Goal: Information Seeking & Learning: Learn about a topic

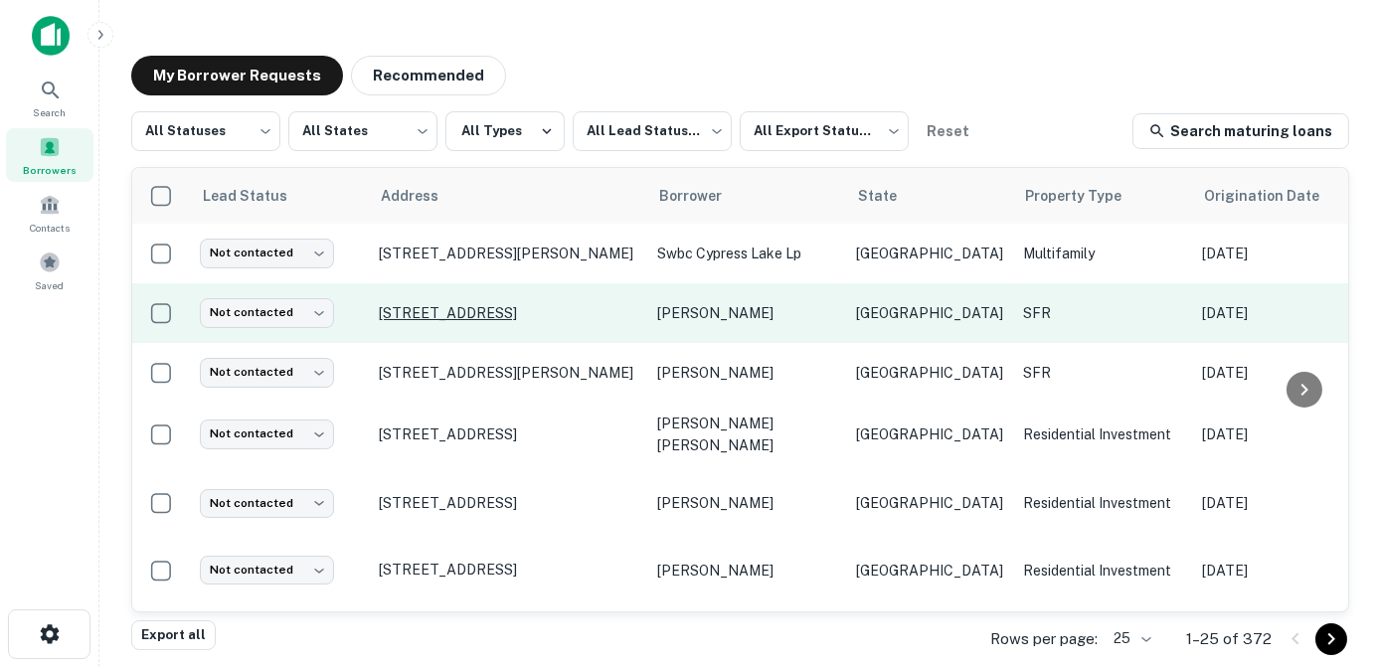
click at [527, 308] on p "[STREET_ADDRESS]" at bounding box center [508, 313] width 258 height 18
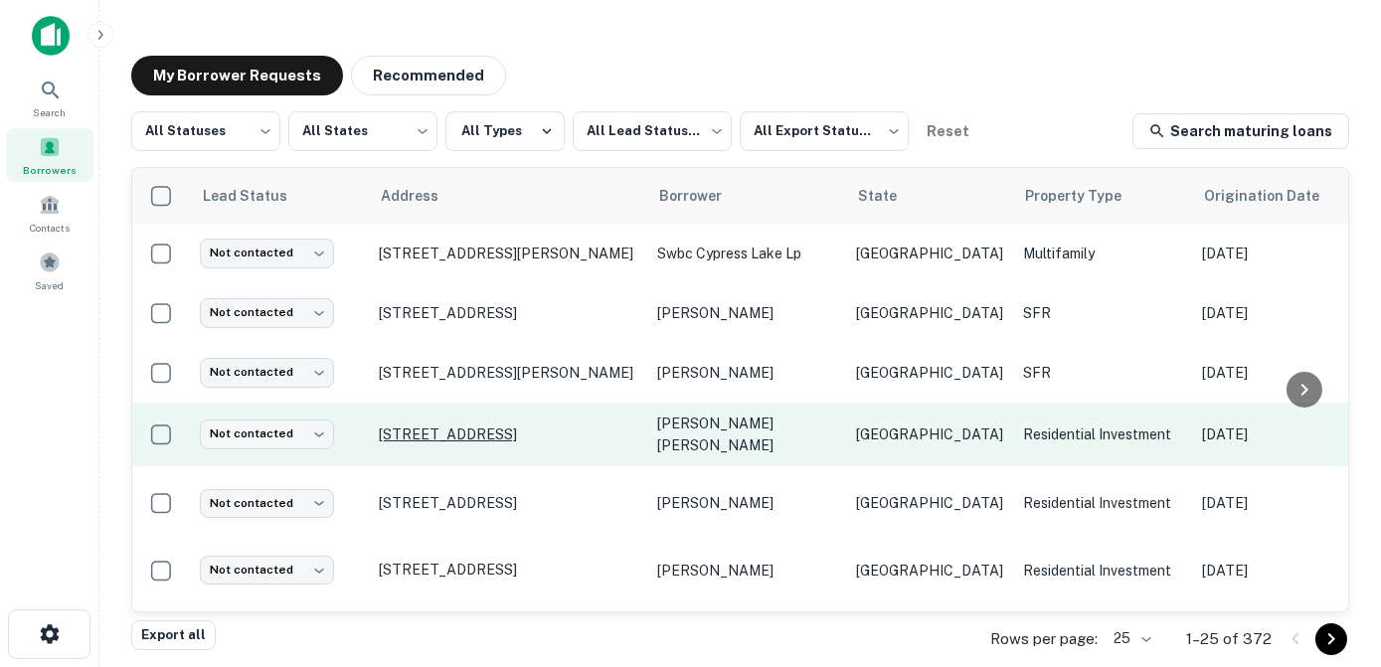
click at [479, 433] on p "[STREET_ADDRESS]" at bounding box center [508, 435] width 258 height 18
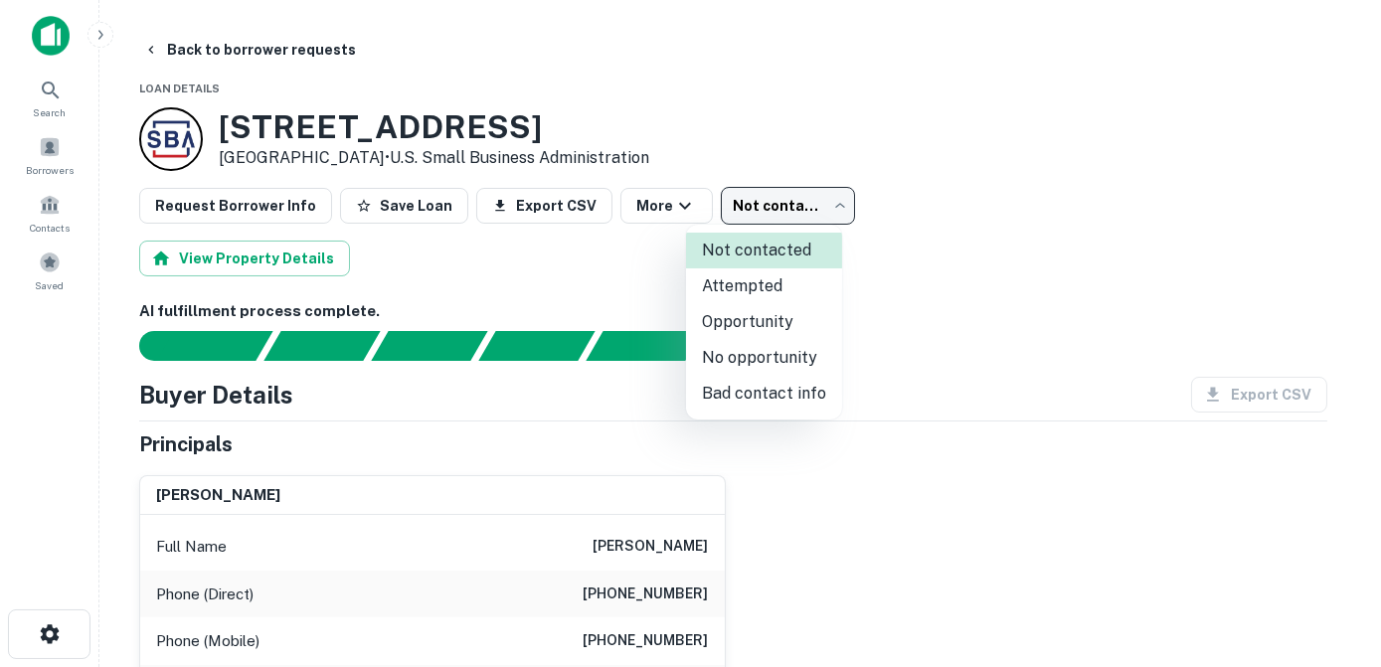
click at [810, 204] on body "Search Borrowers Contacts Saved Back to borrower requests Loan Details [STREET_…" at bounding box center [690, 333] width 1381 height 667
click at [646, 200] on div at bounding box center [690, 333] width 1381 height 667
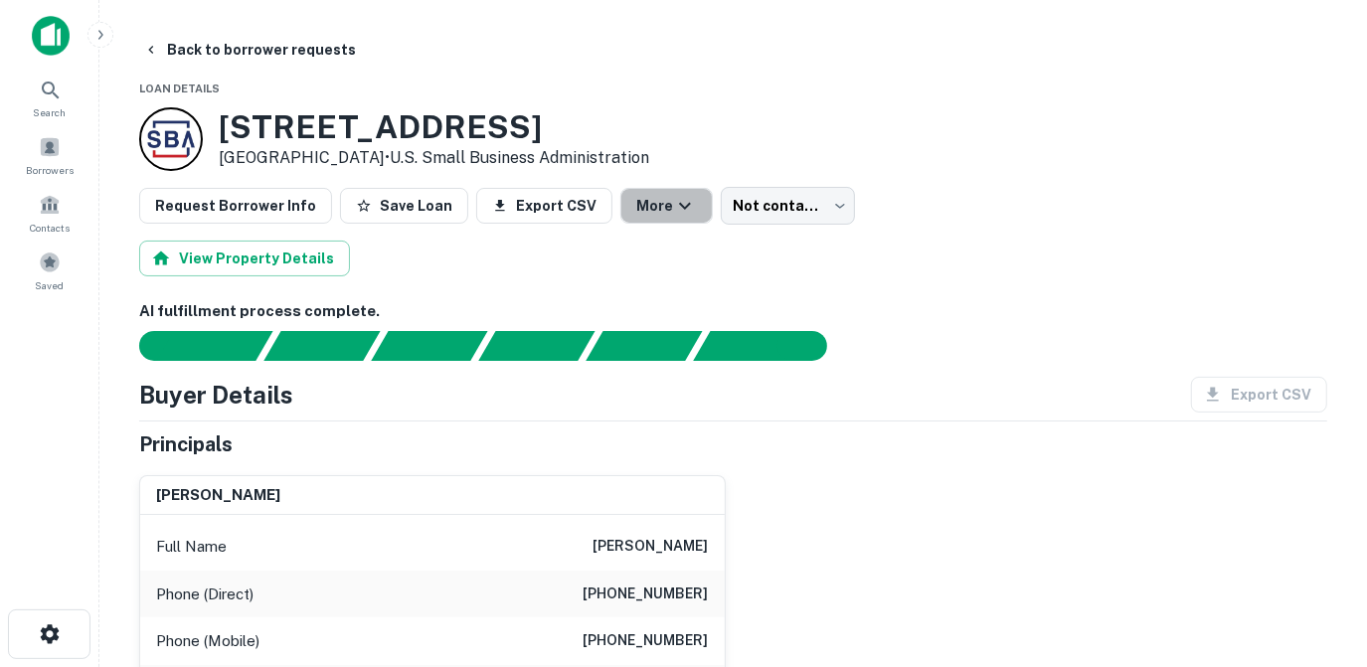
click at [646, 200] on button "More" at bounding box center [666, 206] width 92 height 36
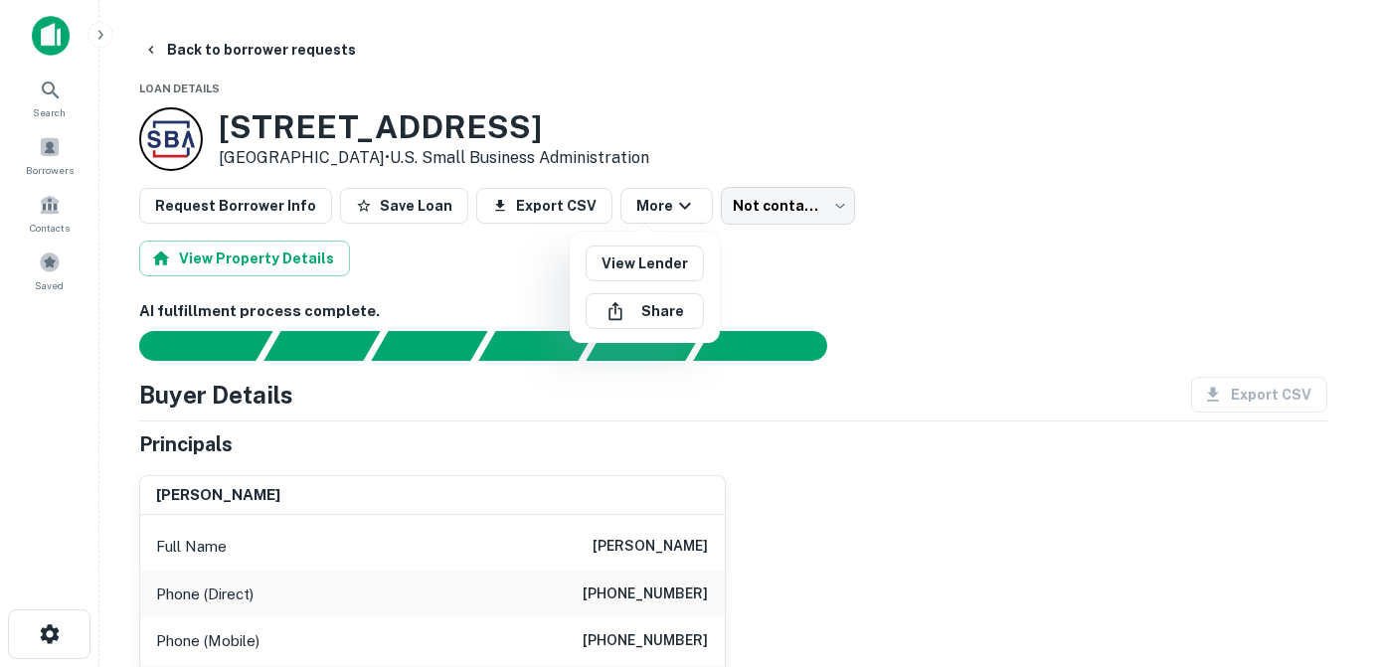
click at [788, 197] on div at bounding box center [690, 333] width 1381 height 667
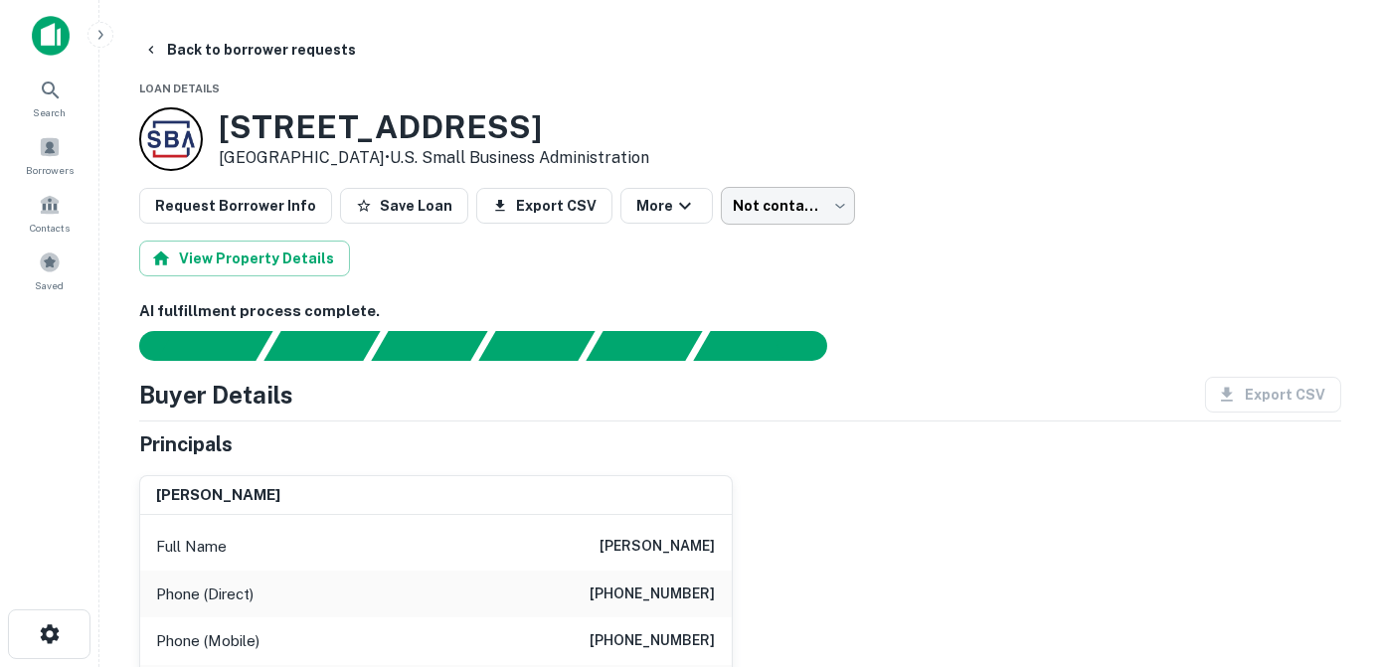
click at [805, 211] on body "Search Borrowers Contacts Saved Back to borrower requests Loan Details [STREET_…" at bounding box center [690, 333] width 1381 height 667
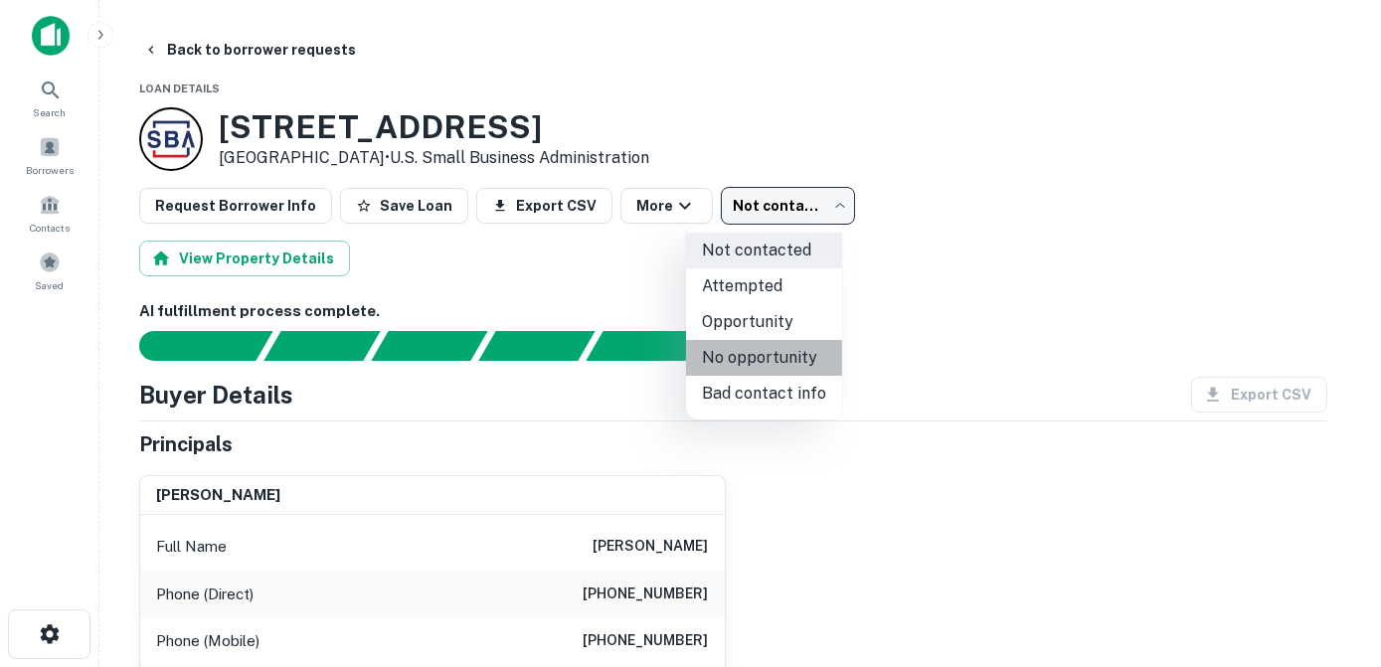
click at [771, 354] on li "No opportunity" at bounding box center [764, 358] width 156 height 36
type input "**********"
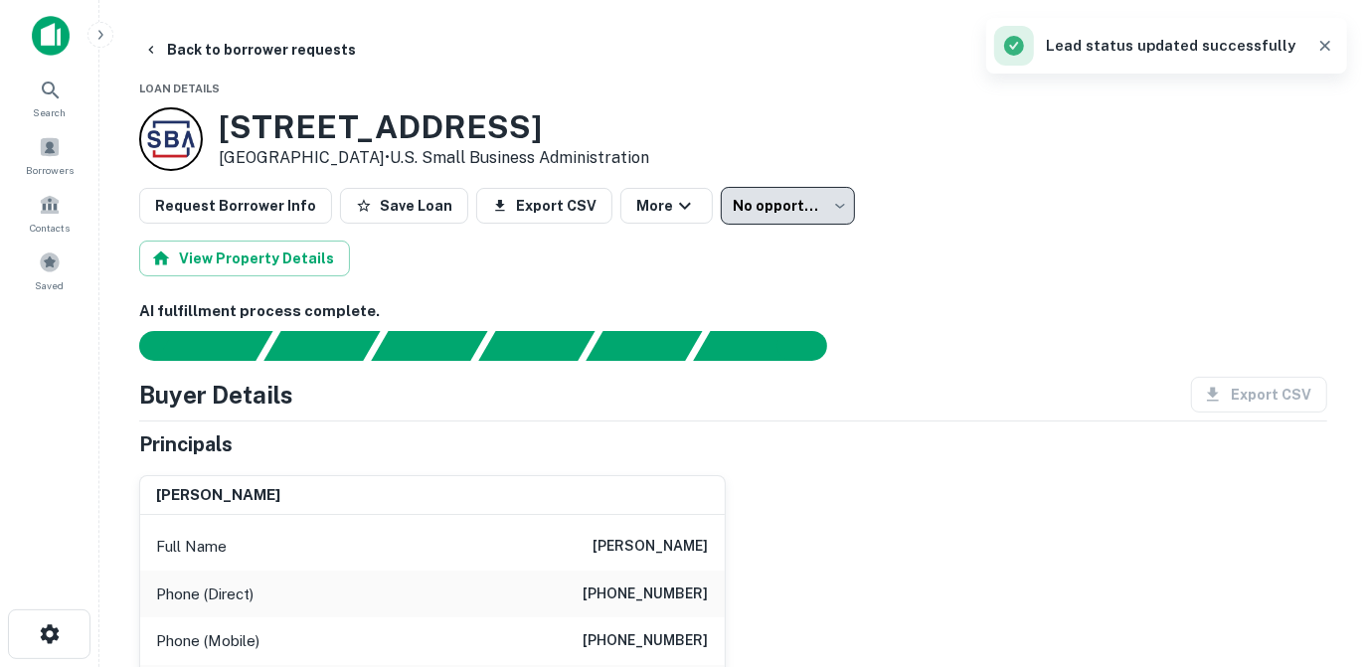
click at [993, 246] on div "View Property Details" at bounding box center [733, 259] width 1188 height 36
click at [161, 56] on button "Back to borrower requests" at bounding box center [249, 50] width 229 height 36
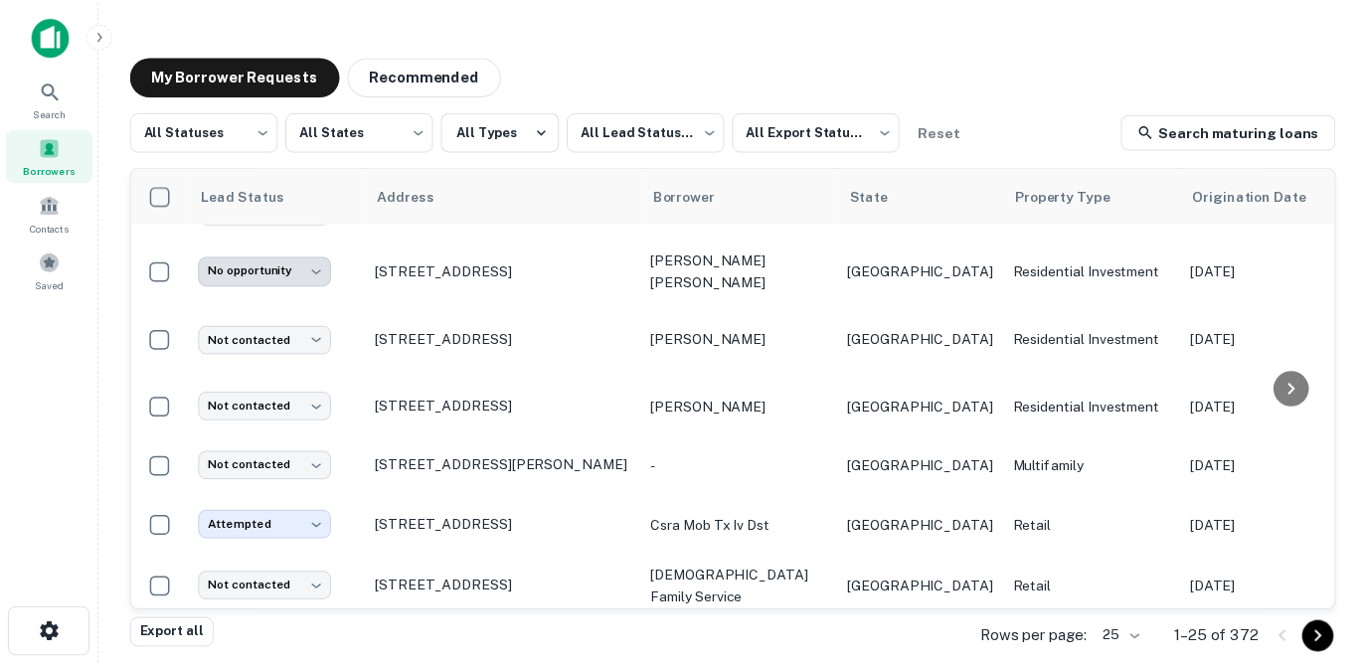
scroll to position [166, 0]
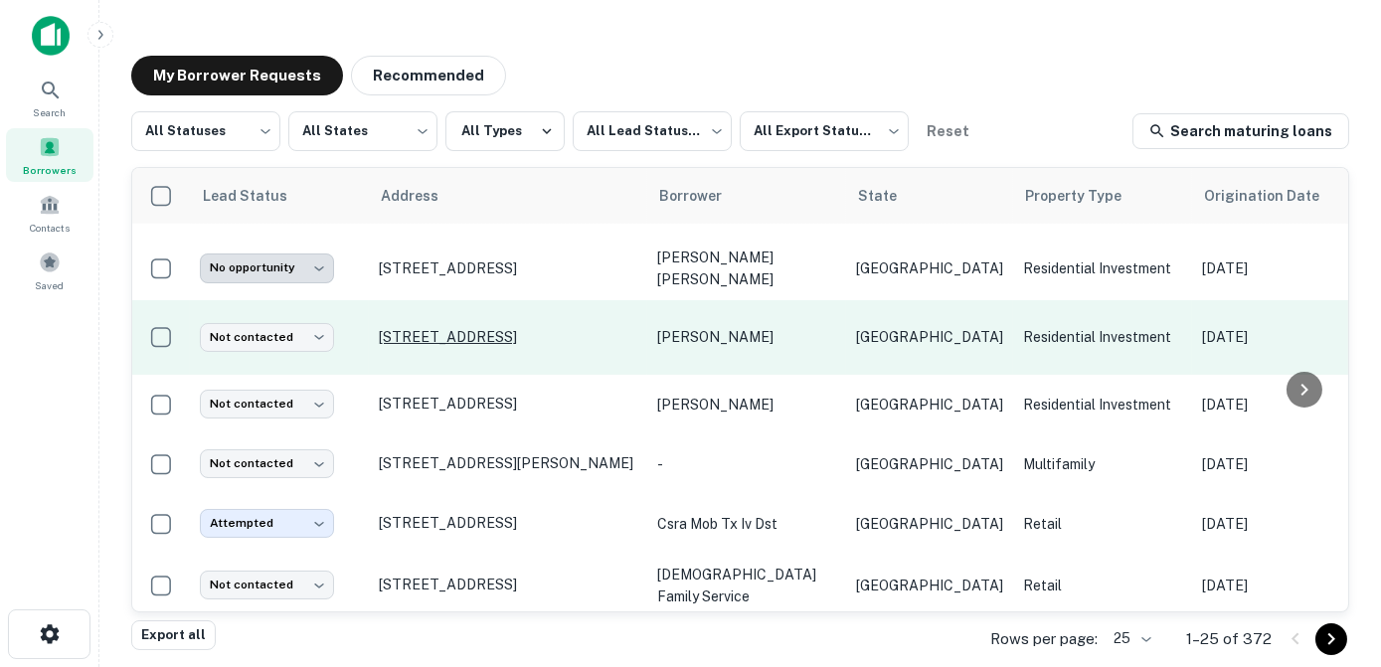
click at [585, 339] on p "[STREET_ADDRESS]" at bounding box center [508, 337] width 258 height 18
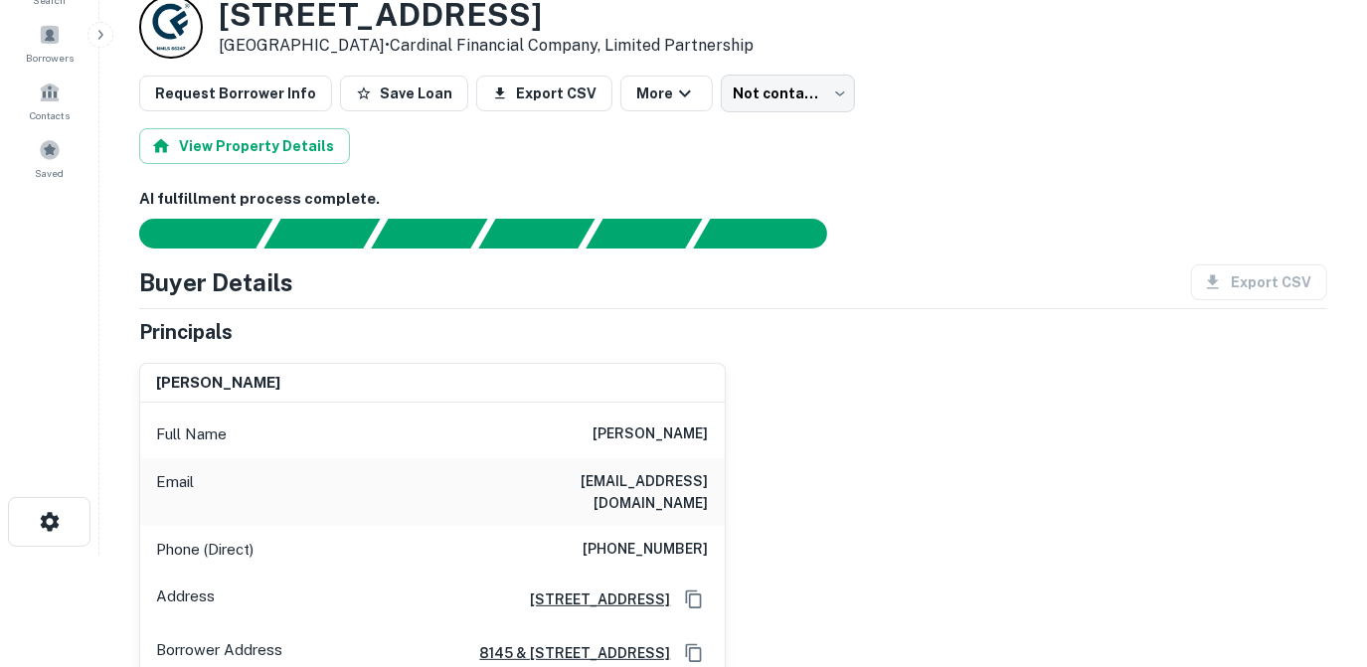
scroll to position [101, 0]
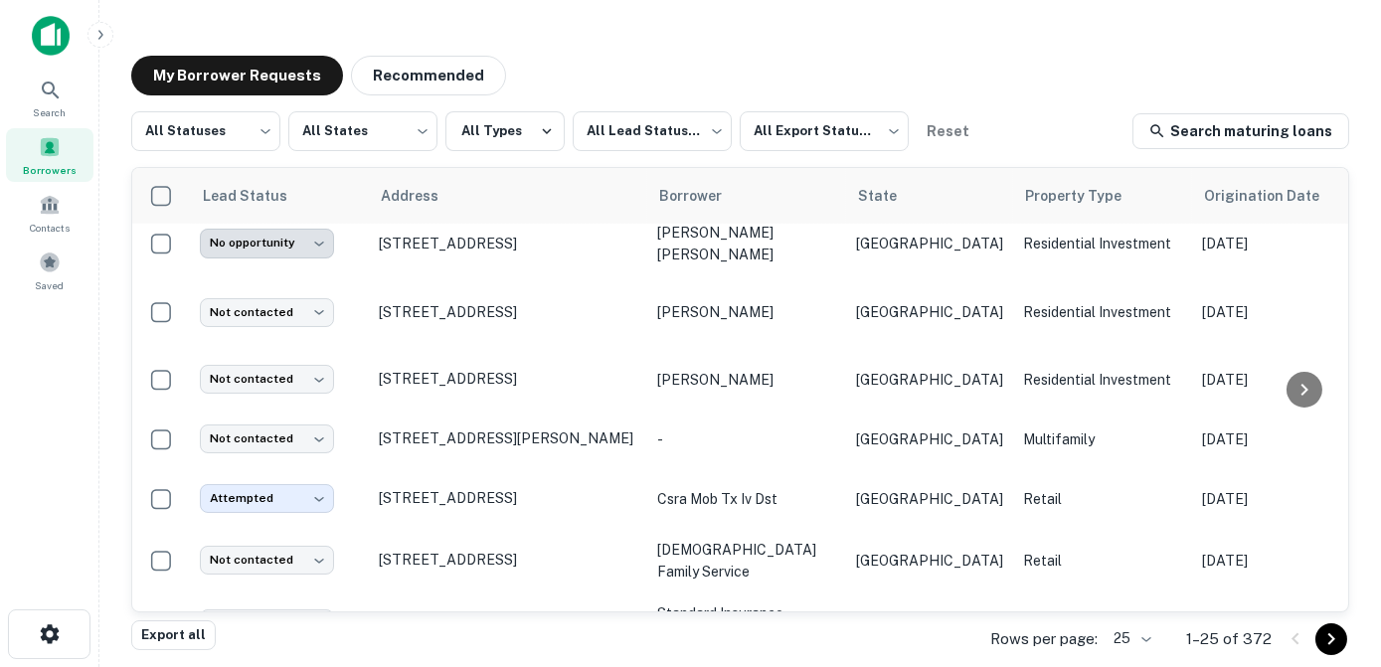
scroll to position [193, 0]
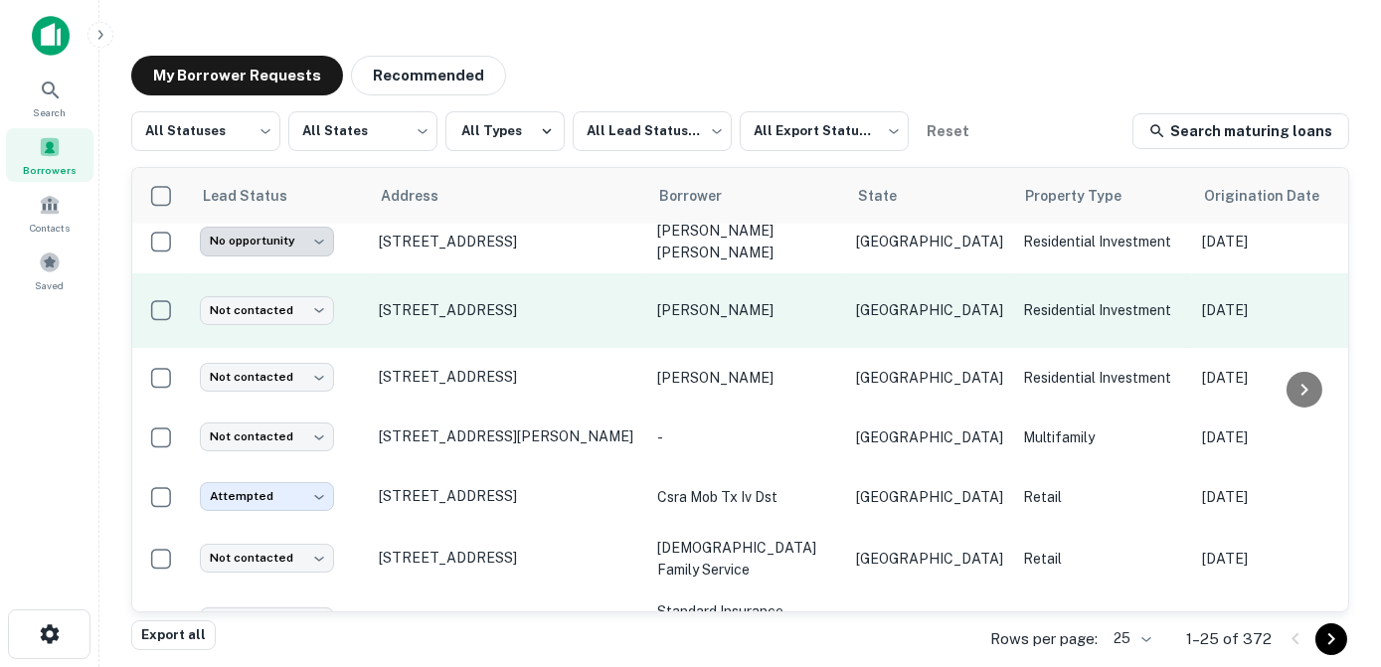
click at [298, 322] on td "Not contacted **** ​" at bounding box center [279, 310] width 179 height 75
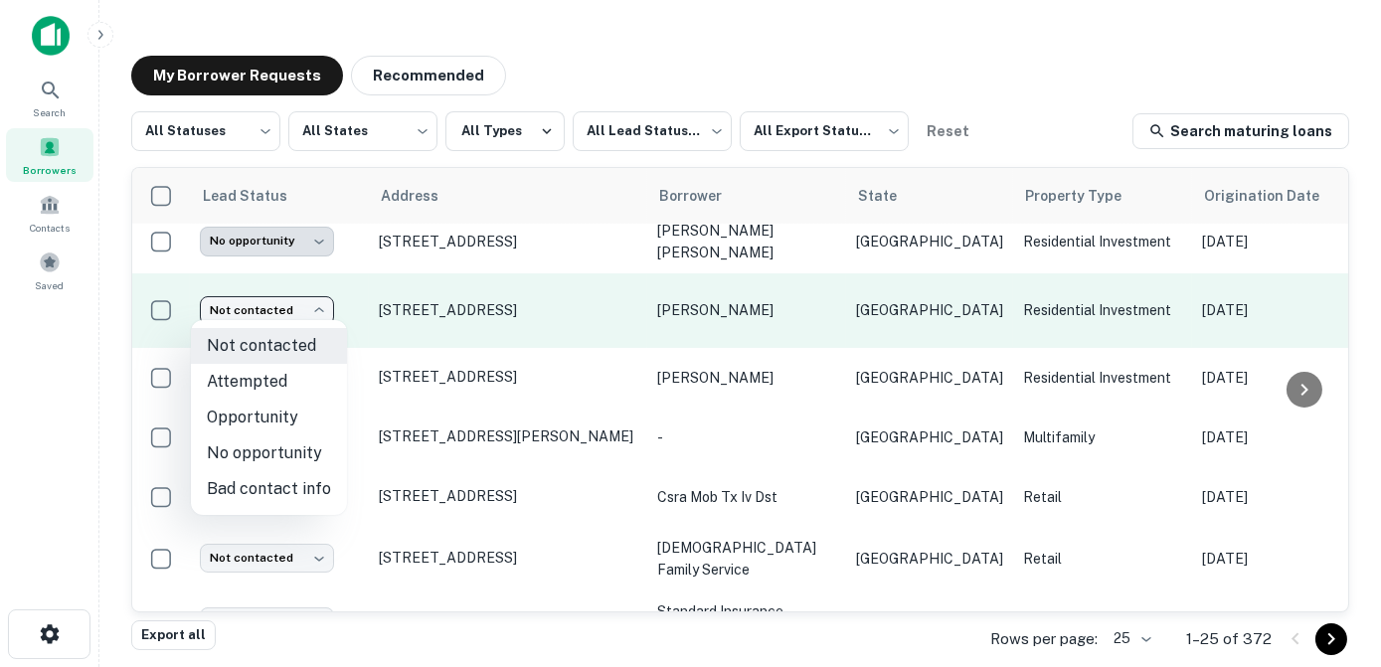
click at [298, 318] on body "**********" at bounding box center [690, 333] width 1381 height 667
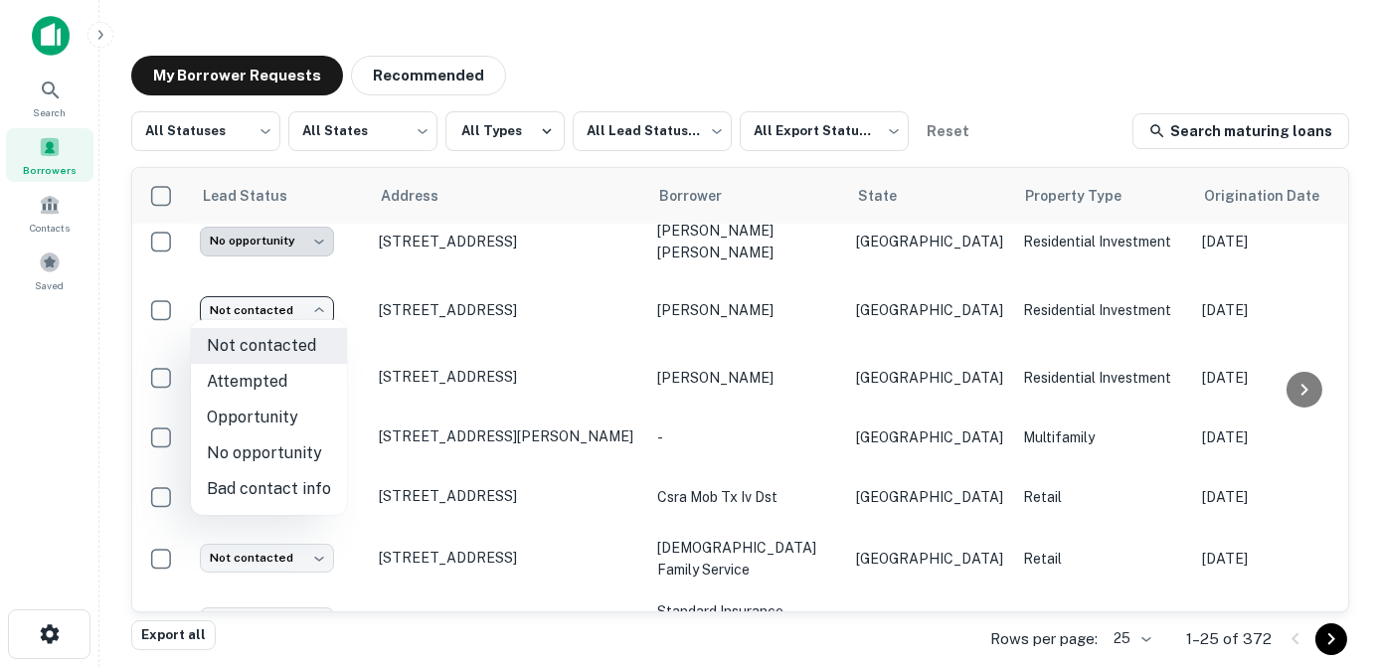
click at [289, 383] on li "Attempted" at bounding box center [269, 382] width 156 height 36
type input "*********"
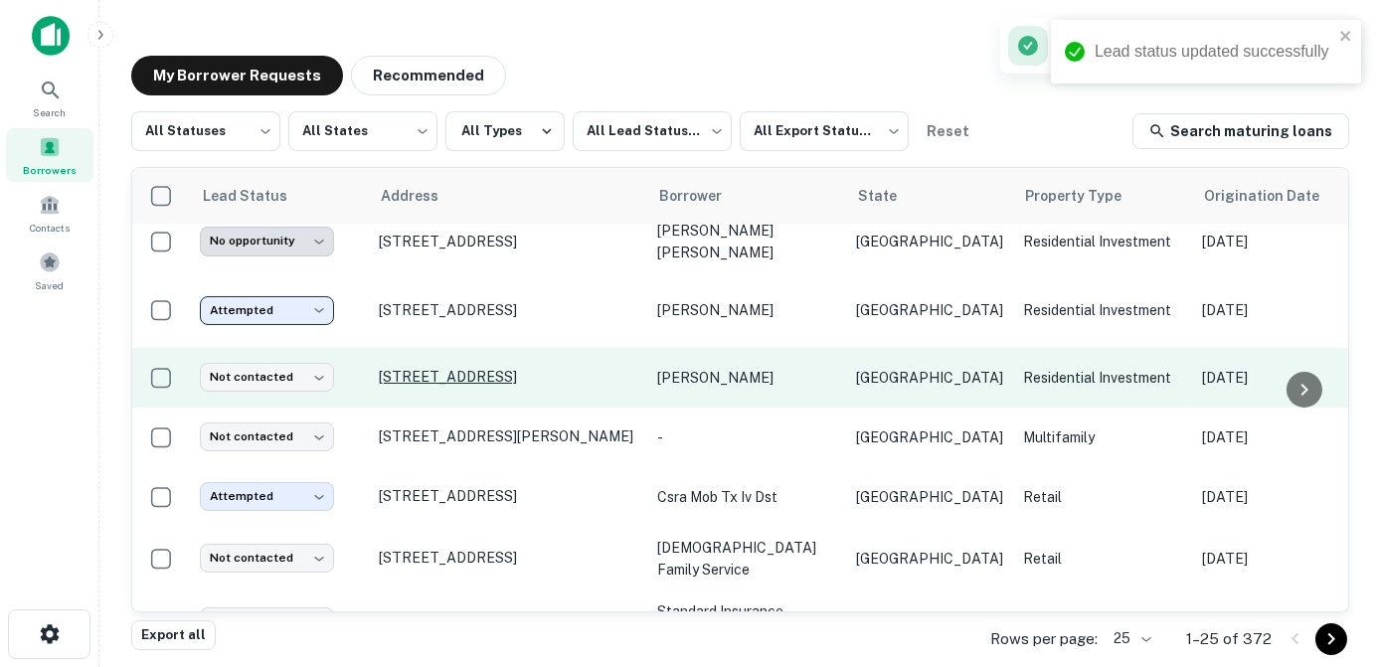
click at [466, 382] on td "[STREET_ADDRESS]" at bounding box center [508, 378] width 278 height 60
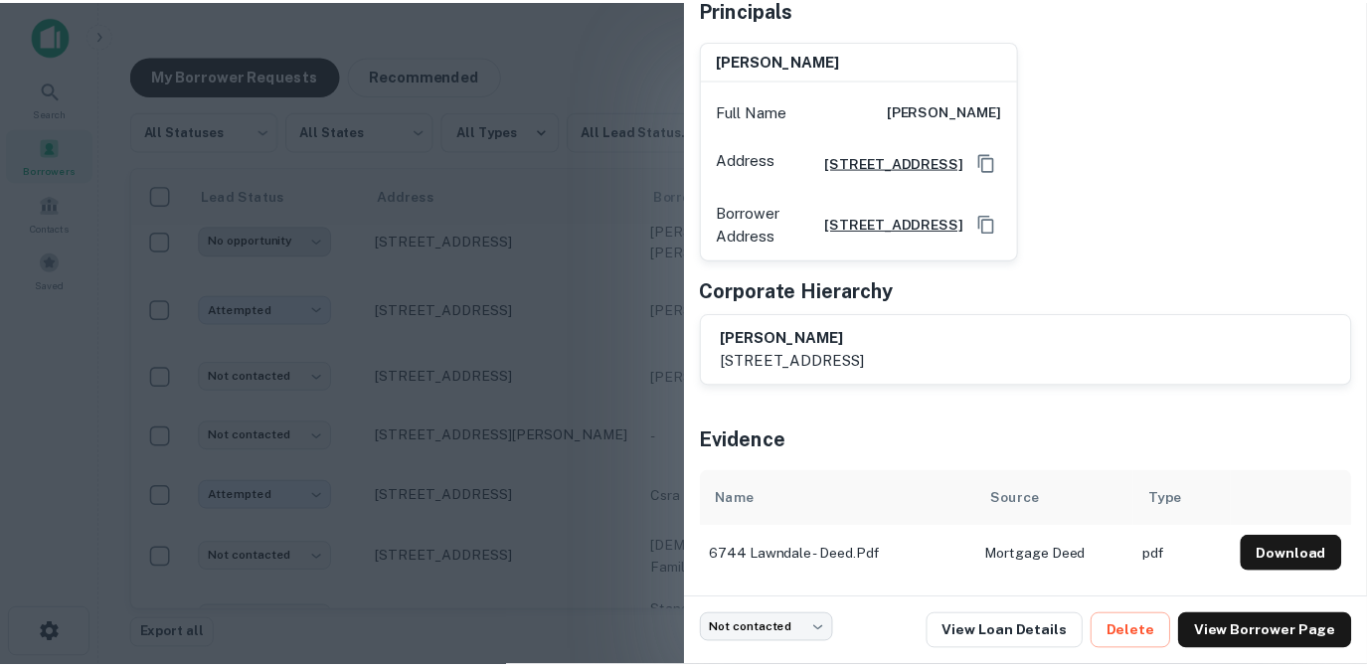
scroll to position [177, 0]
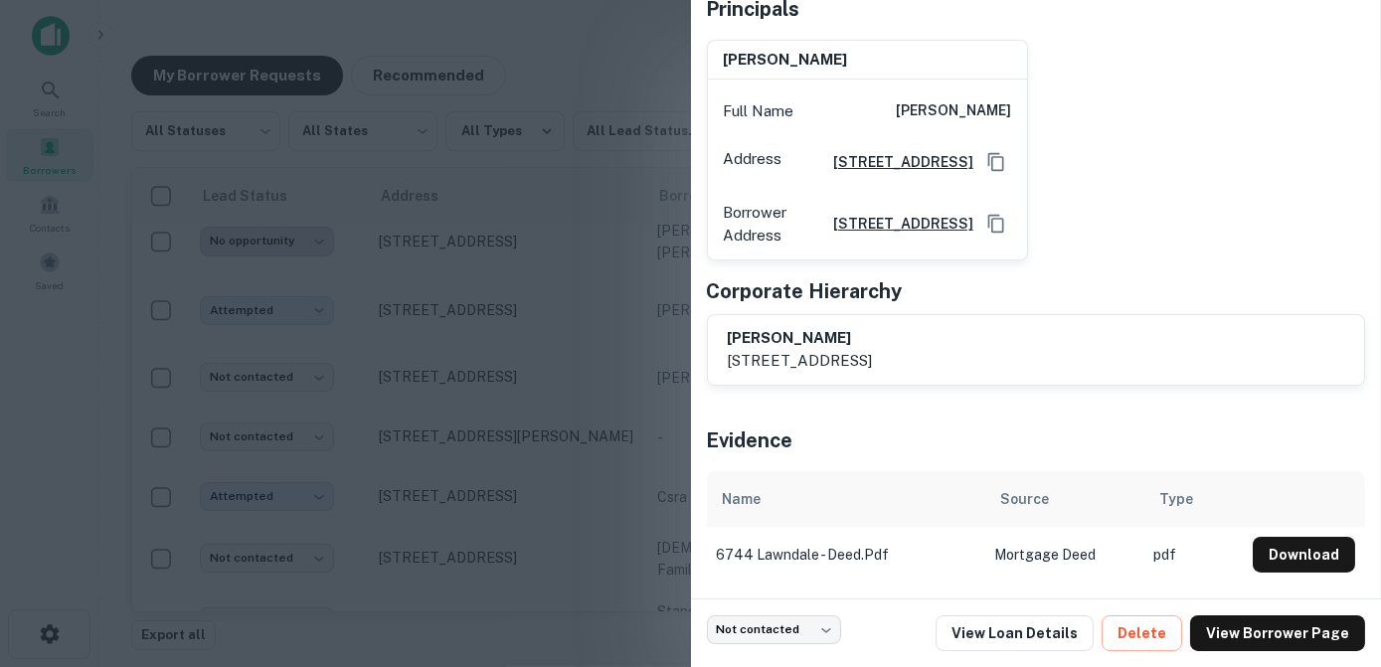
click at [646, 65] on div at bounding box center [690, 333] width 1381 height 667
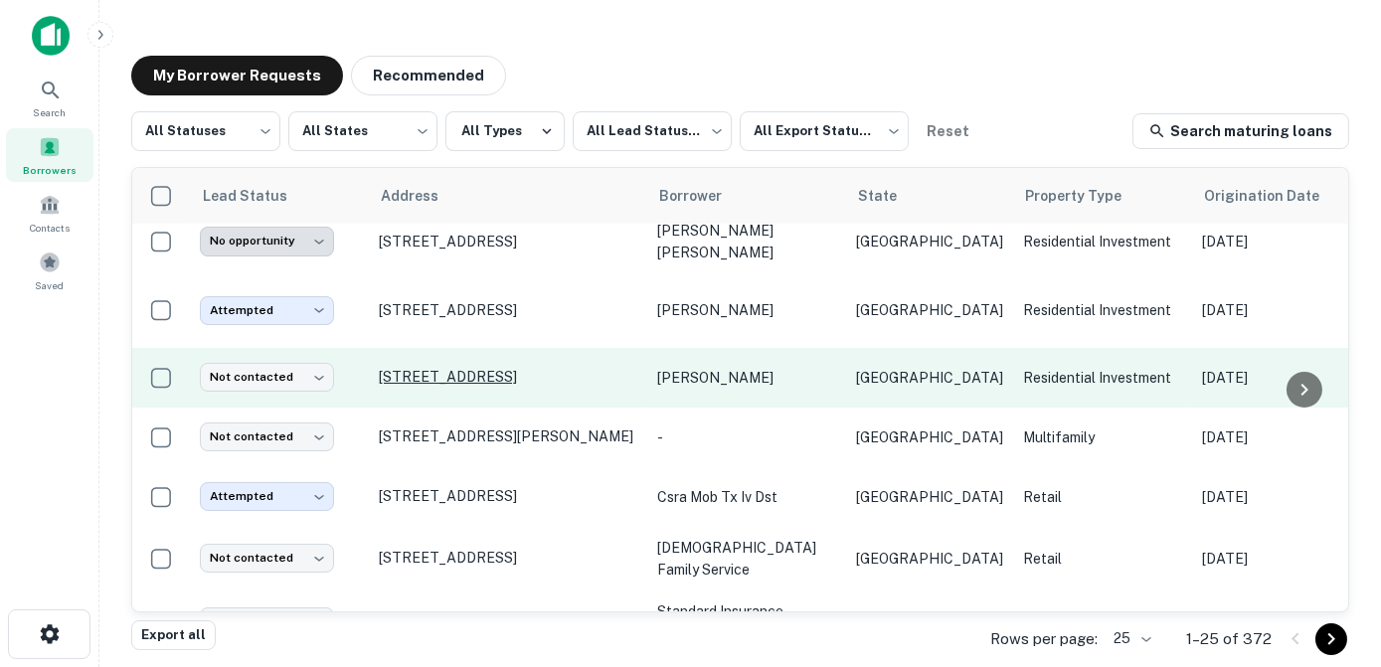
click at [438, 368] on p "[STREET_ADDRESS]" at bounding box center [508, 377] width 258 height 18
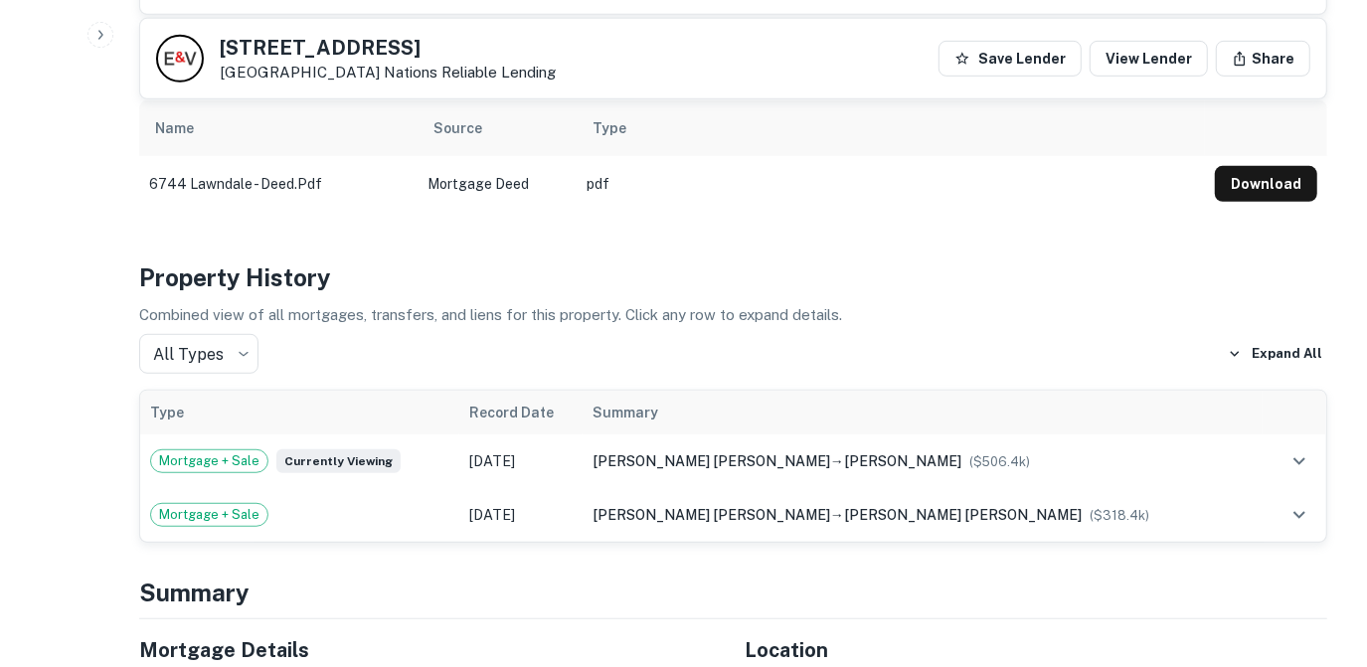
scroll to position [745, 0]
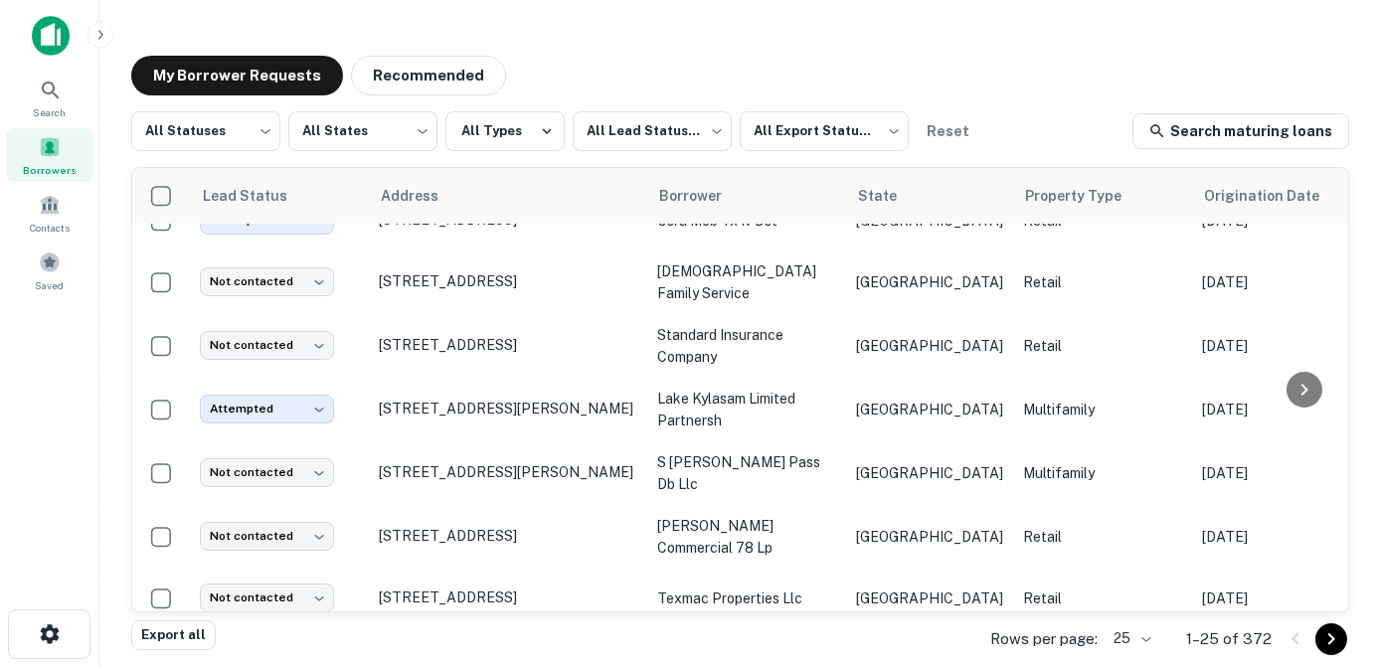
scroll to position [480, 0]
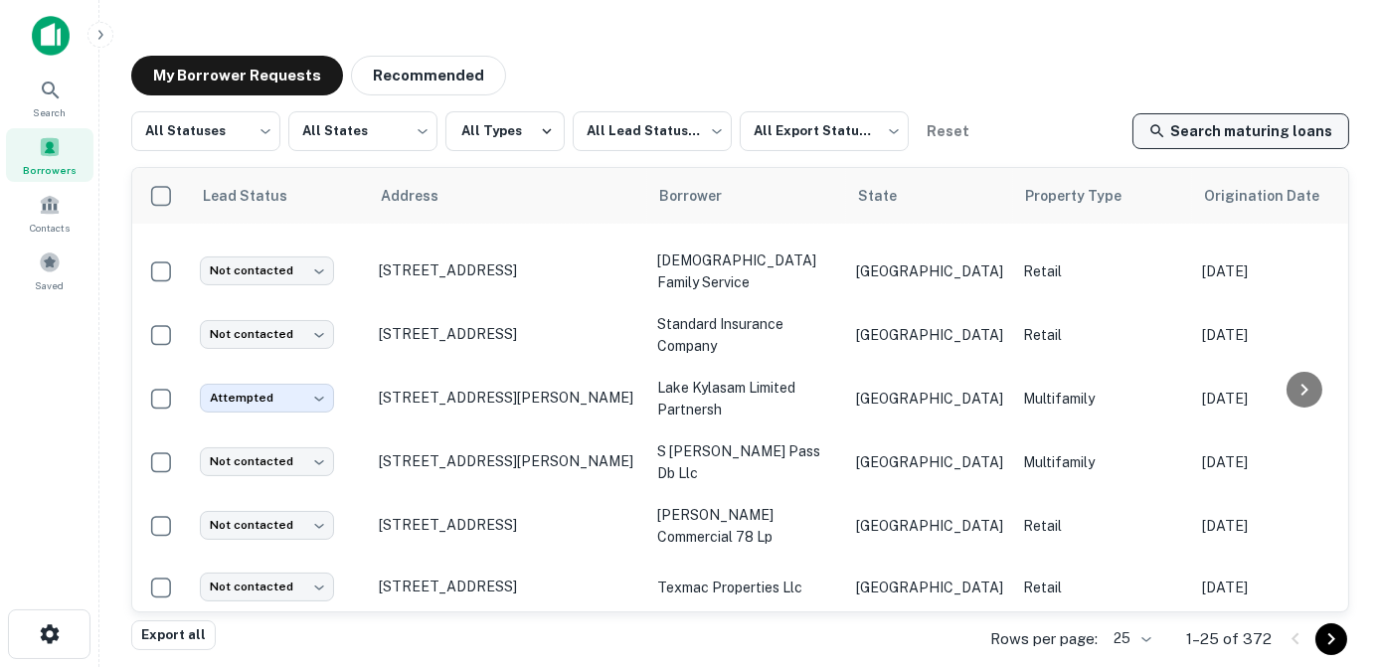
click at [1218, 142] on link "Search maturing loans" at bounding box center [1240, 131] width 217 height 36
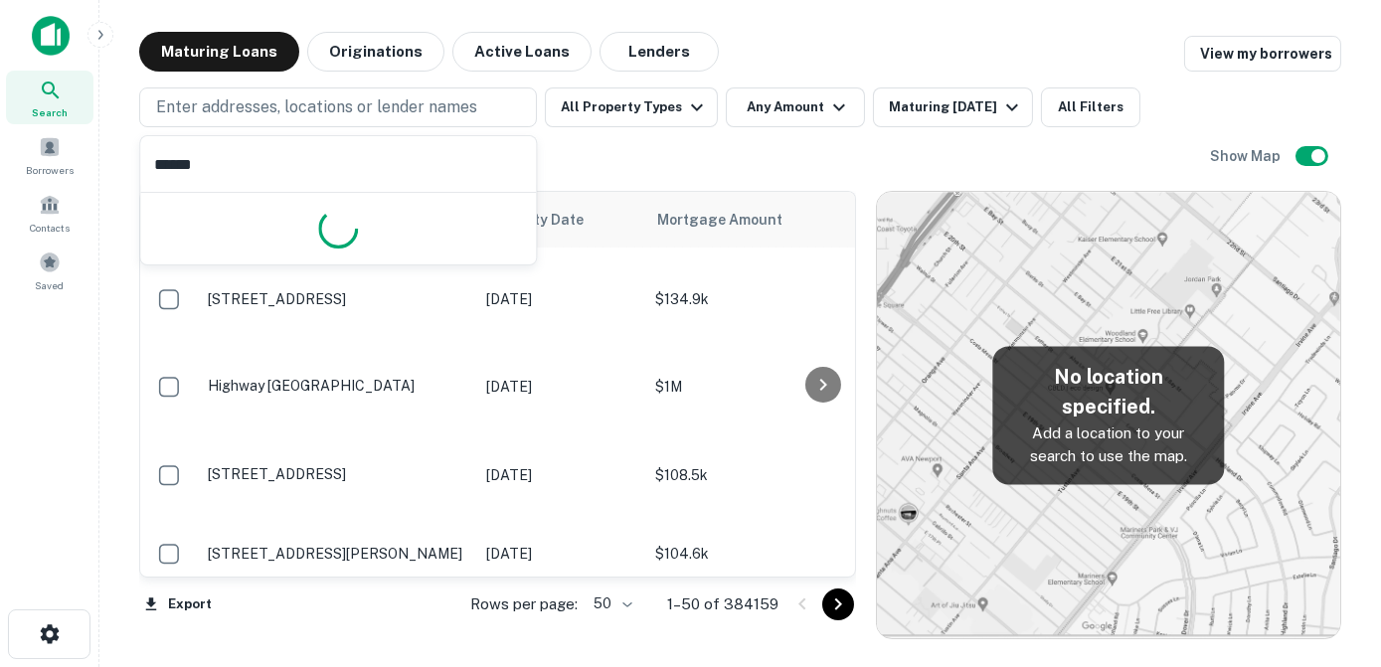
type input "*******"
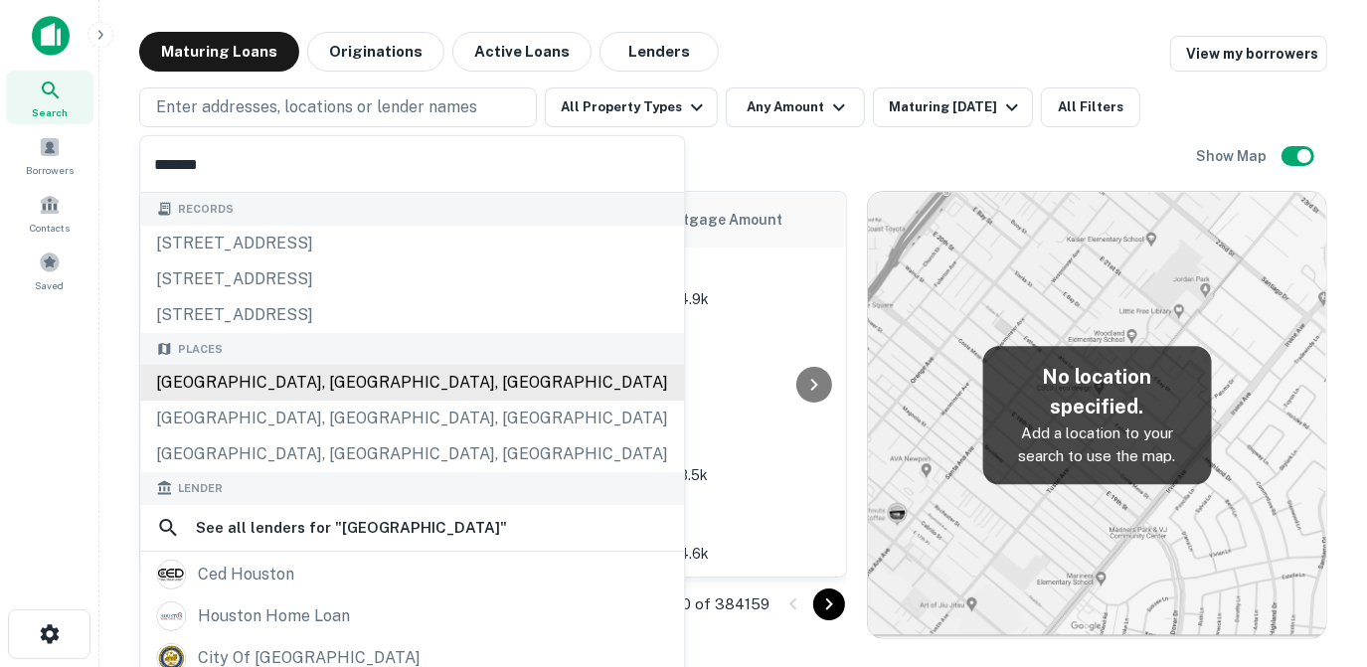
click at [320, 391] on div "[GEOGRAPHIC_DATA], [GEOGRAPHIC_DATA], [GEOGRAPHIC_DATA]" at bounding box center [412, 383] width 544 height 36
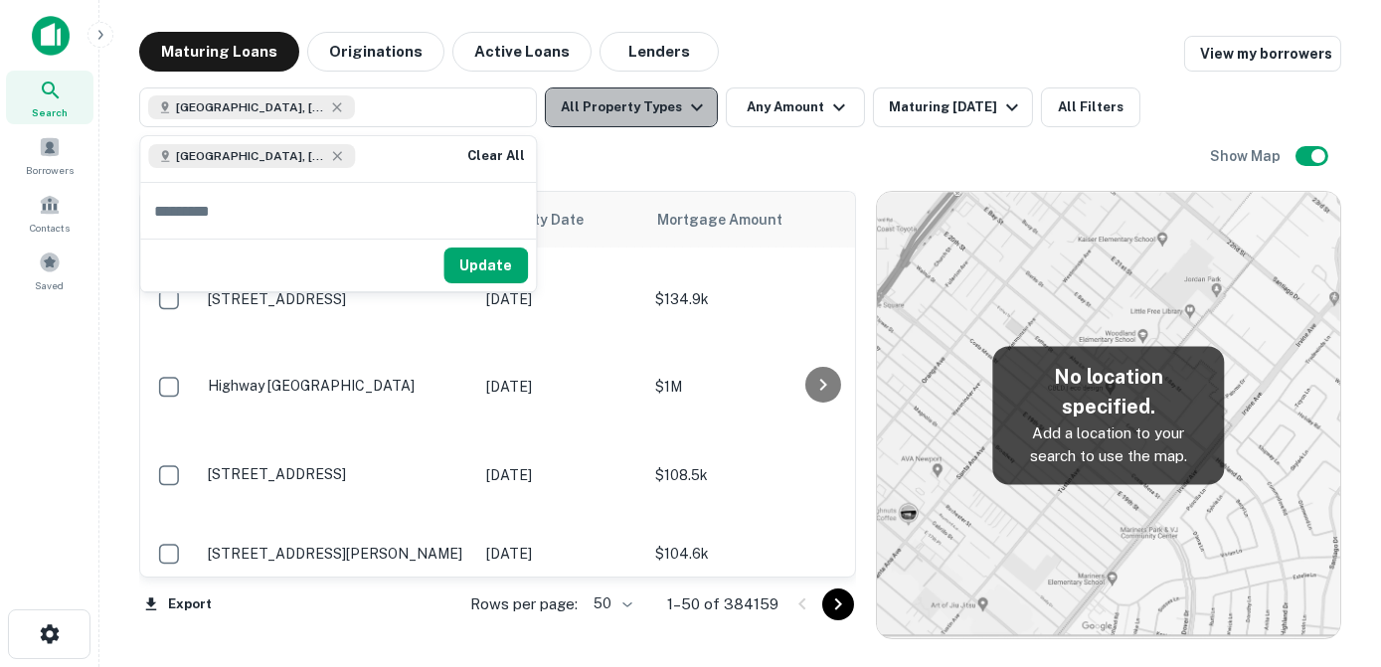
click at [685, 110] on icon "button" at bounding box center [697, 107] width 24 height 24
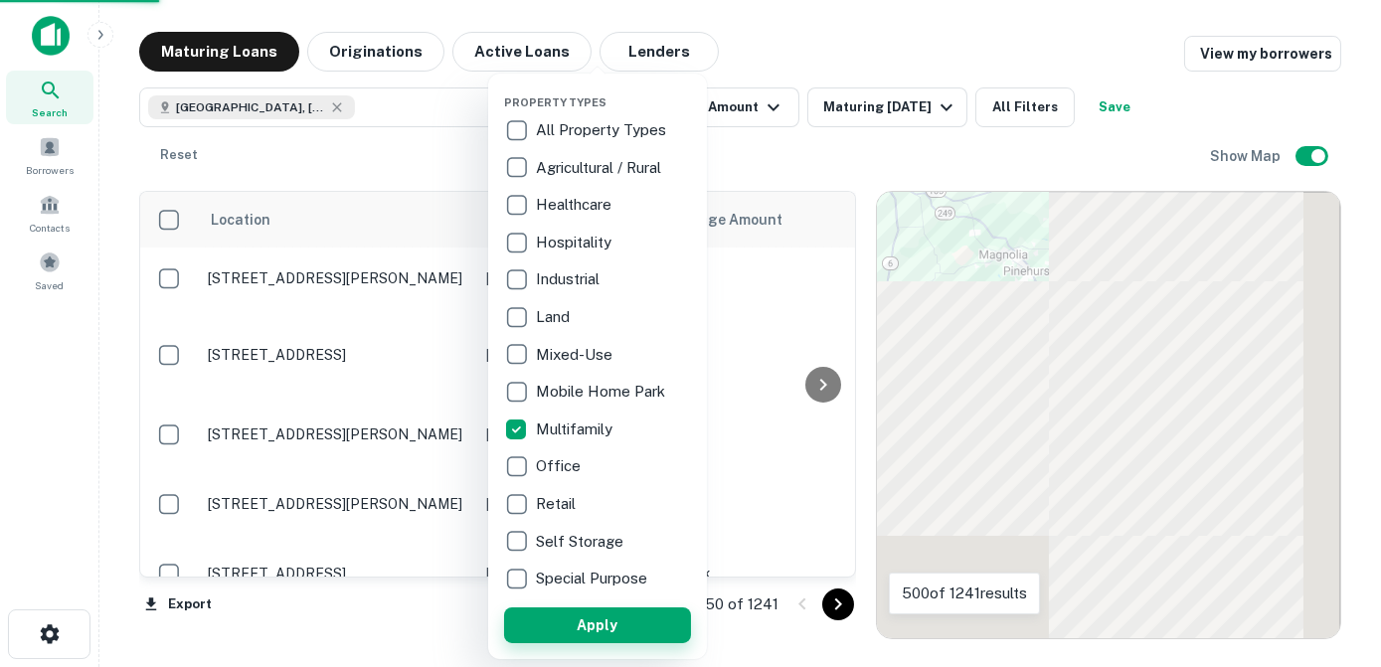
click at [541, 623] on button "Apply" at bounding box center [597, 625] width 187 height 36
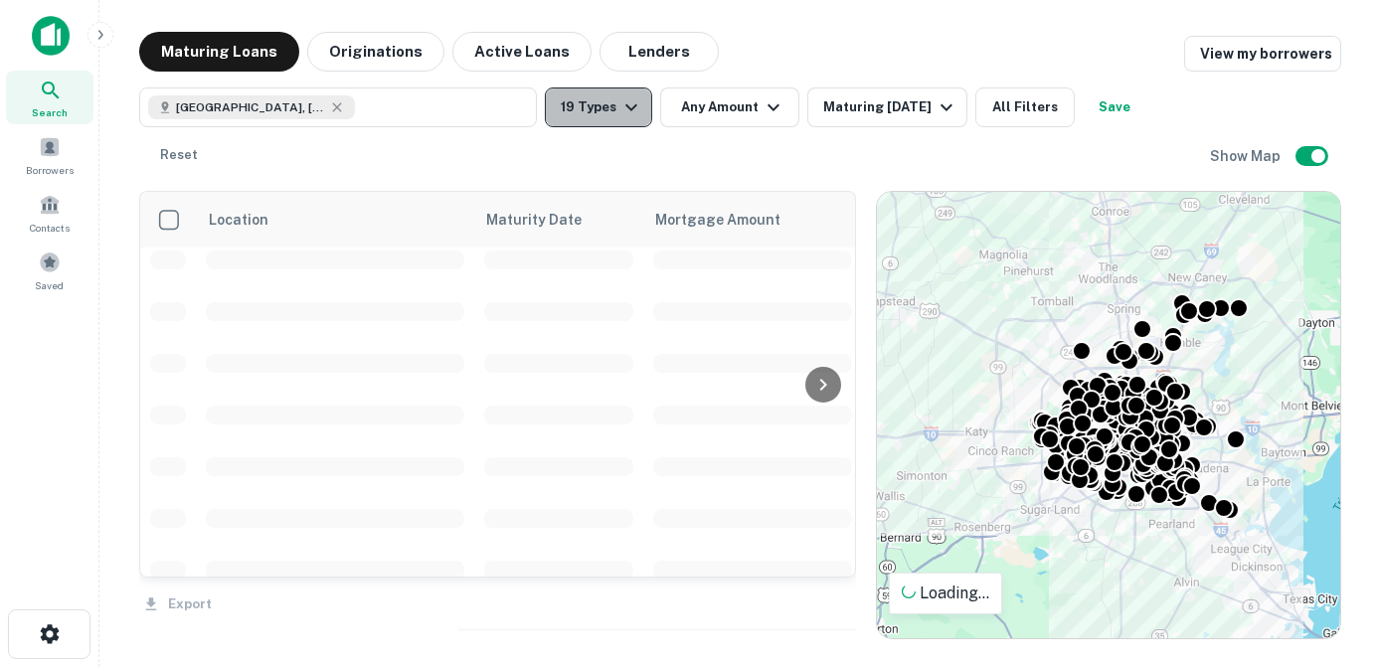
click at [636, 111] on icon "button" at bounding box center [631, 107] width 24 height 24
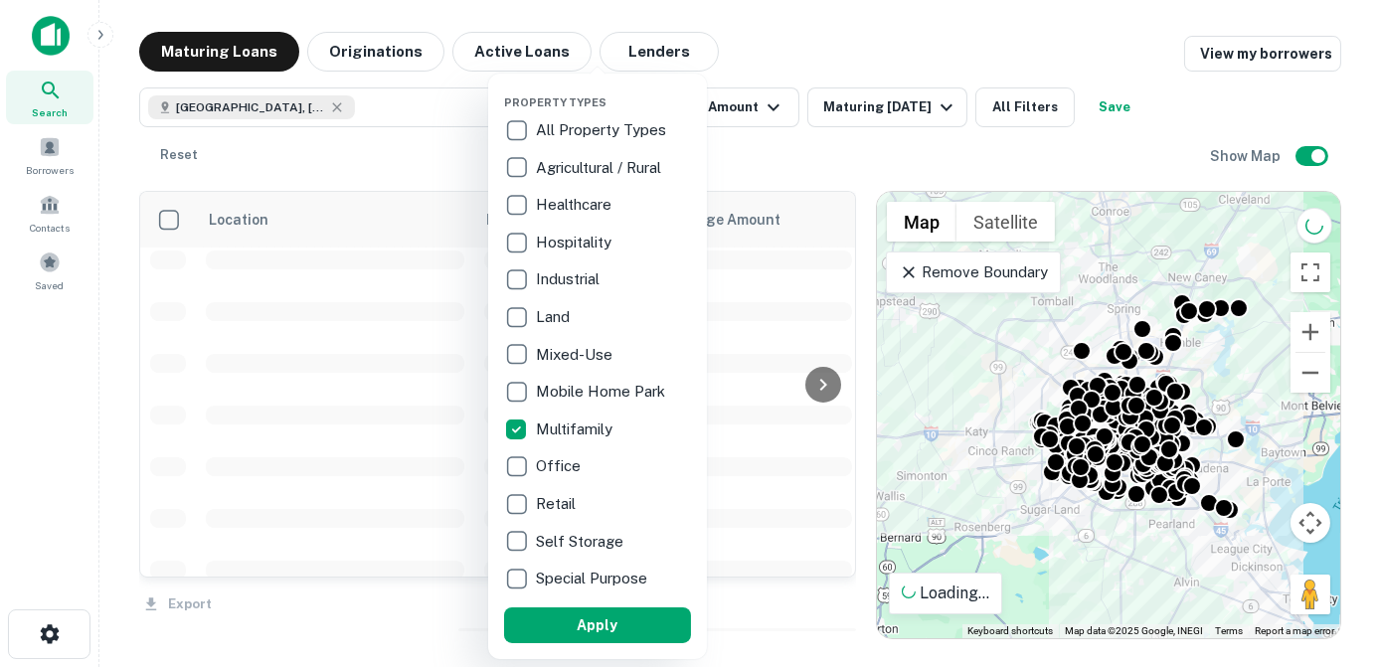
click at [636, 111] on div "Property Types All Property Types Agricultural / Rural Healthcare Hospitality I…" at bounding box center [597, 366] width 187 height 554
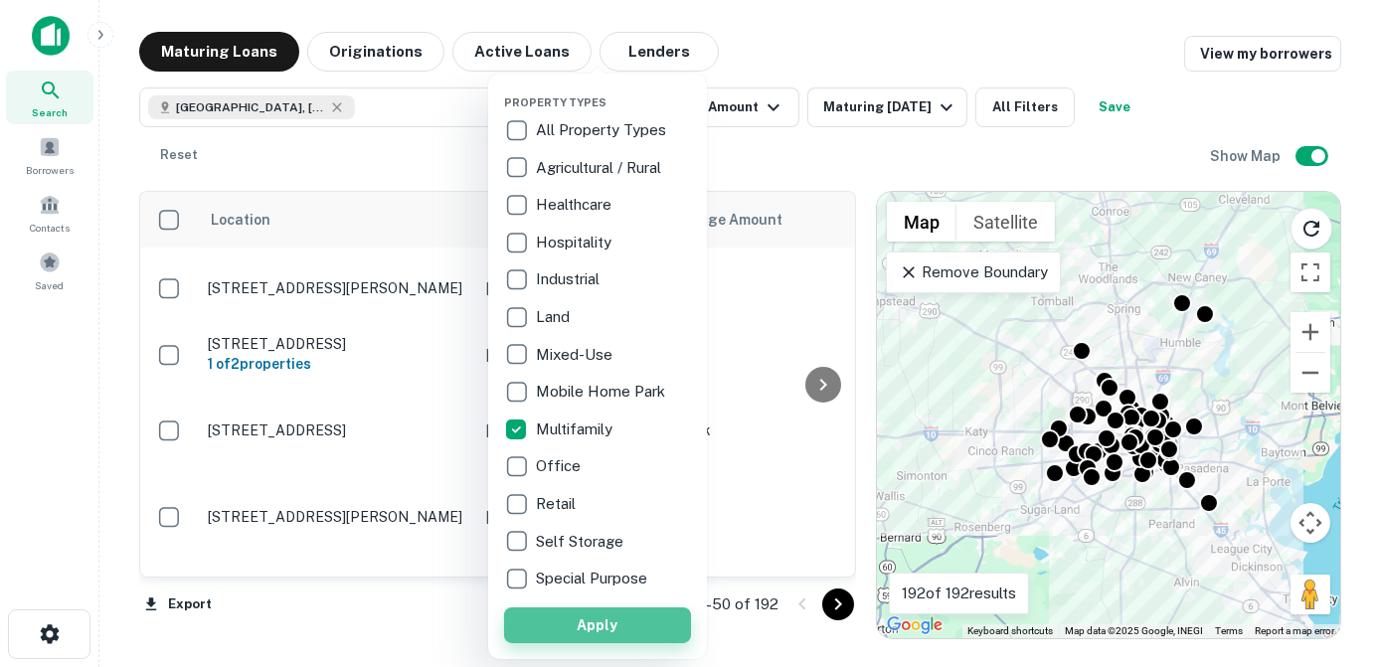
click at [591, 627] on button "Apply" at bounding box center [597, 625] width 187 height 36
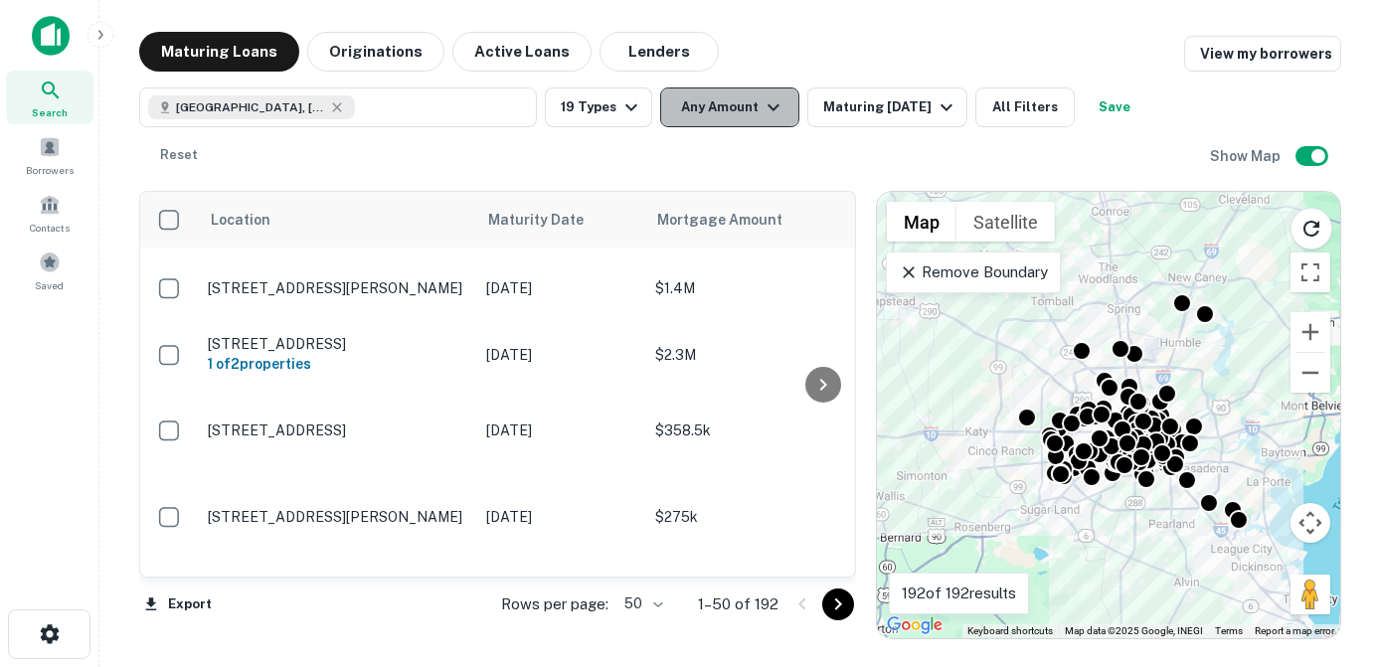
click at [770, 111] on icon "button" at bounding box center [774, 107] width 24 height 24
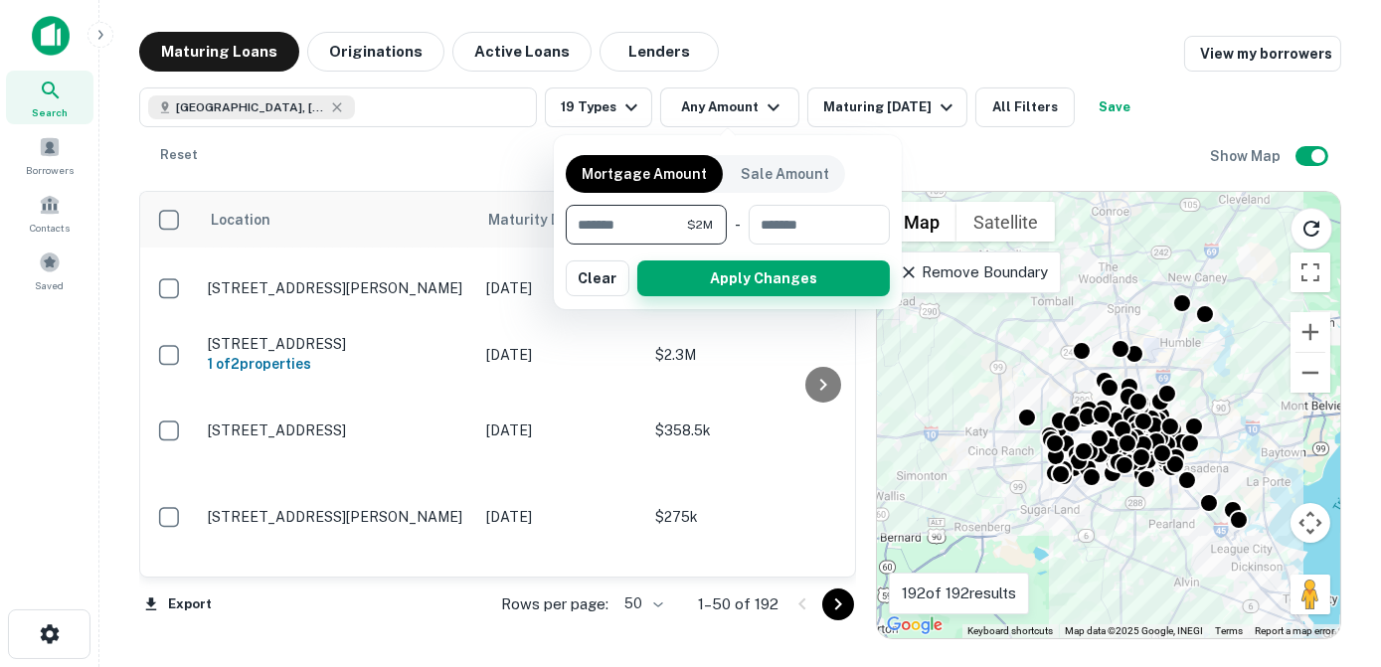
type input "*******"
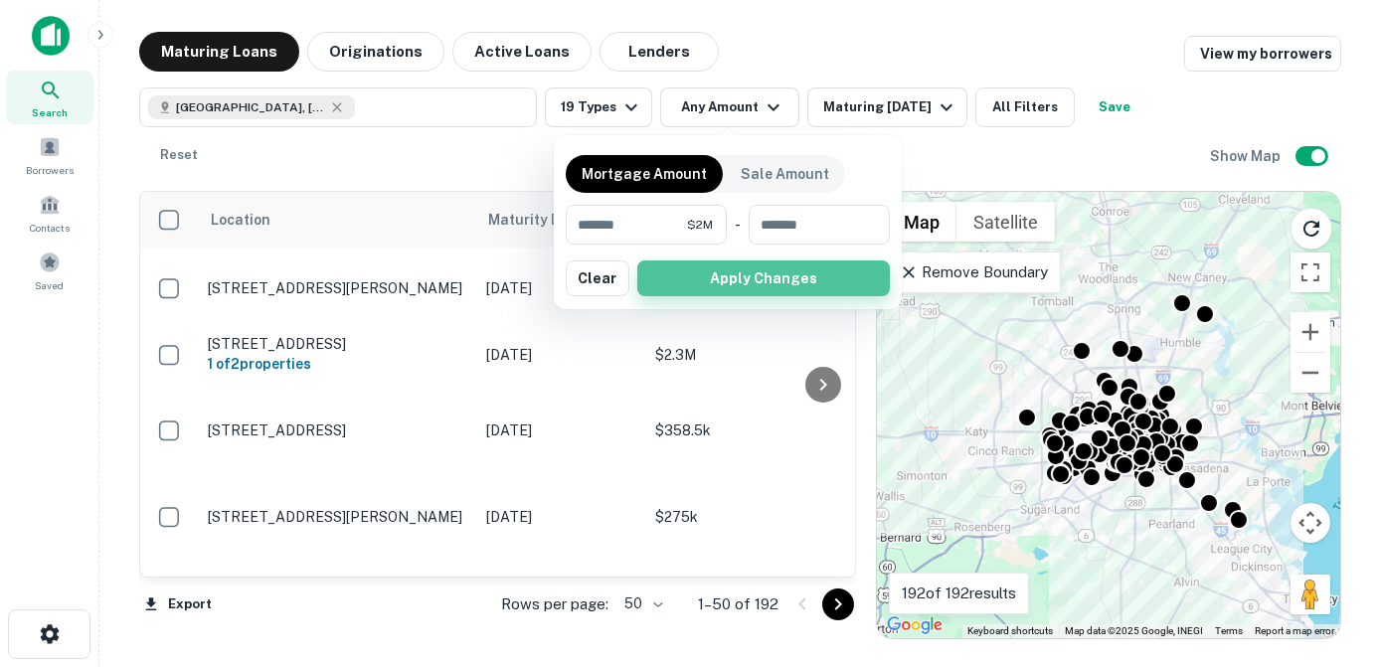
click at [776, 287] on button "Apply Changes" at bounding box center [763, 278] width 253 height 36
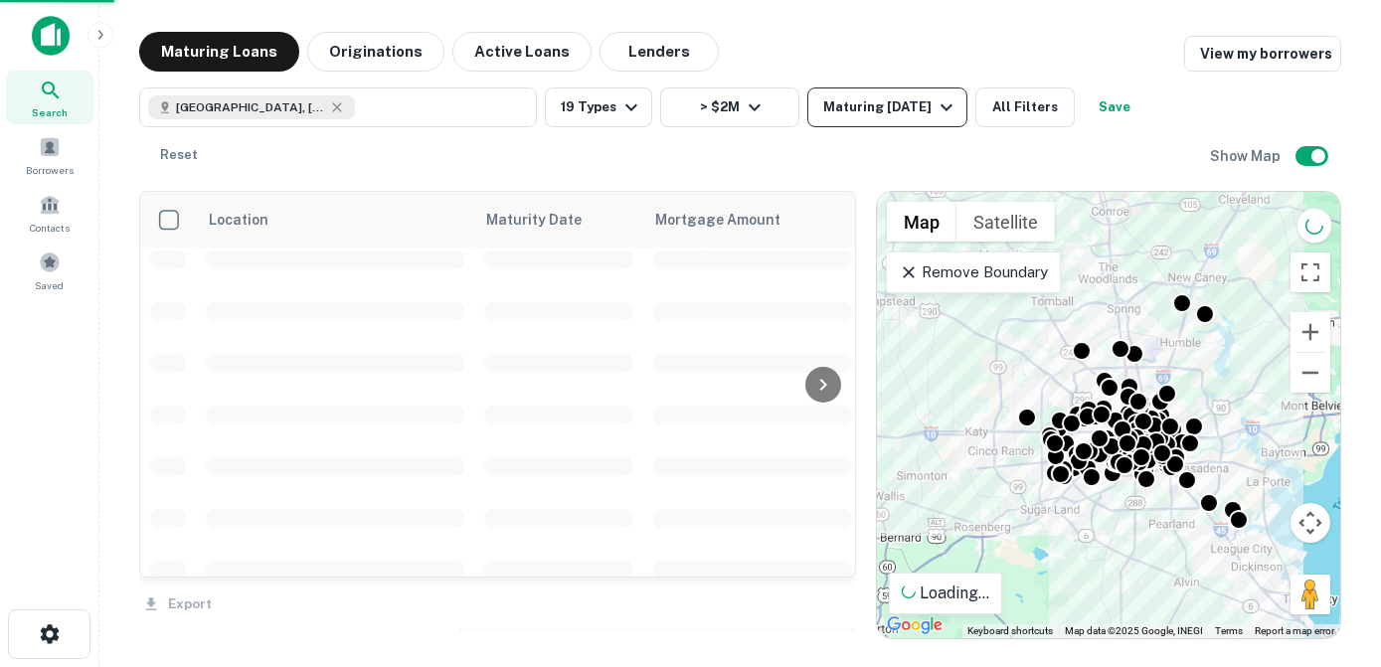
click at [938, 107] on icon "button" at bounding box center [947, 107] width 24 height 24
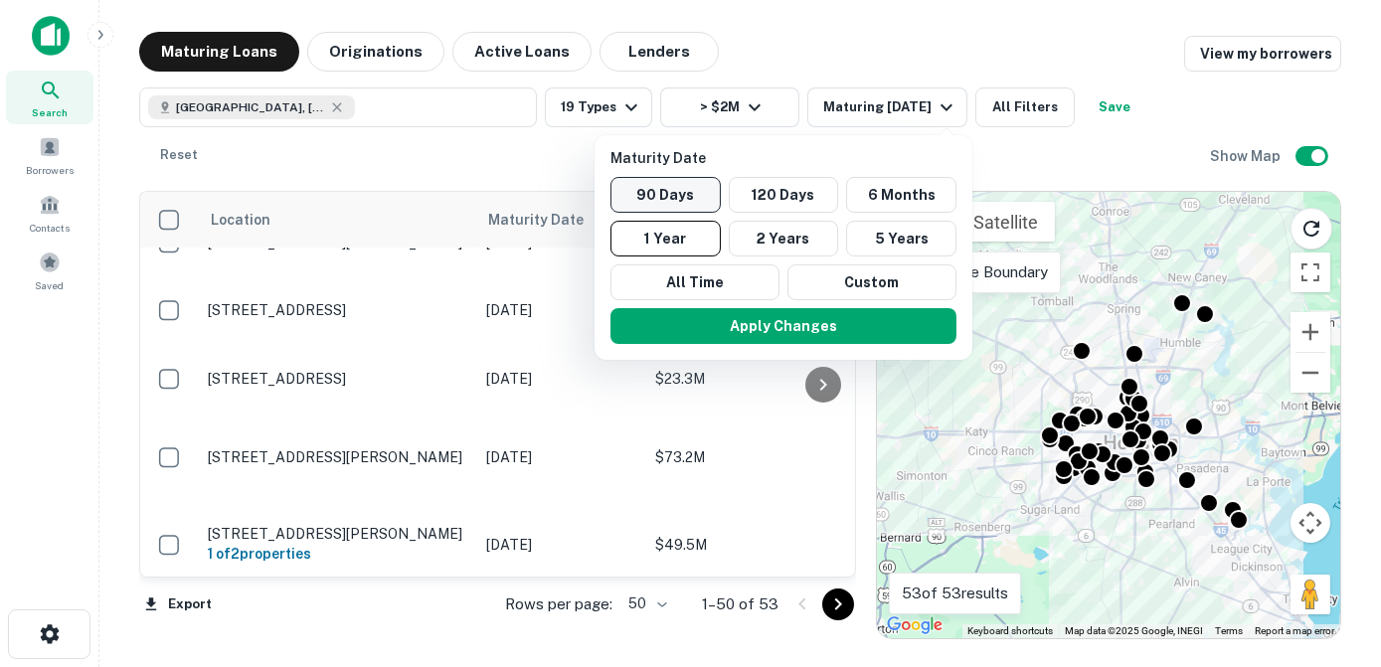
click at [631, 194] on button "90 Days" at bounding box center [665, 195] width 110 height 36
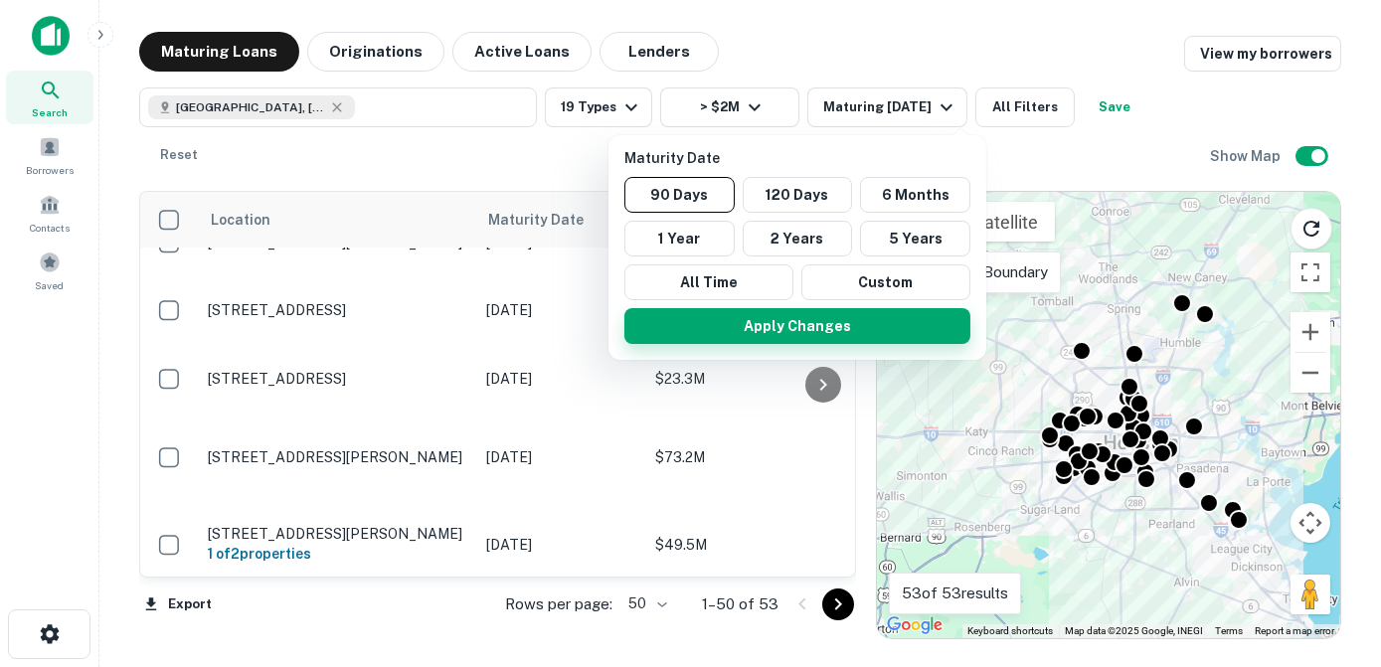
click at [739, 335] on button "Apply Changes" at bounding box center [797, 326] width 346 height 36
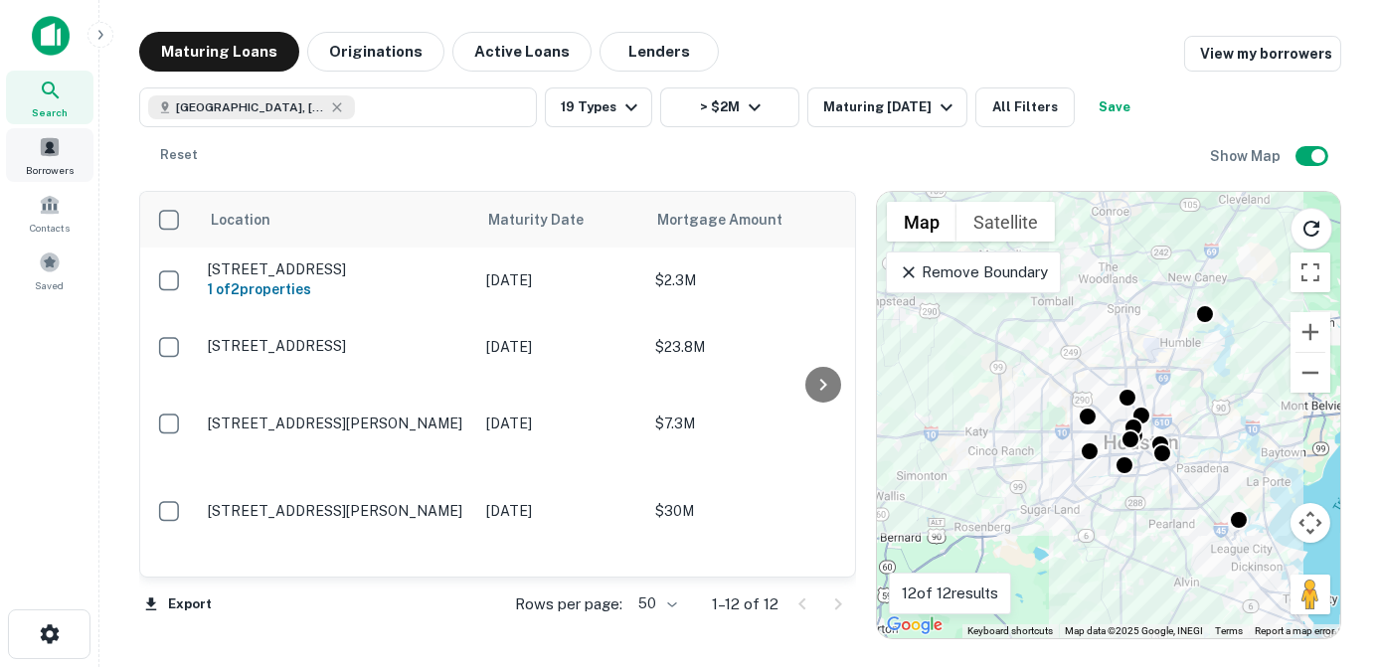
click at [40, 157] on span at bounding box center [50, 147] width 22 height 22
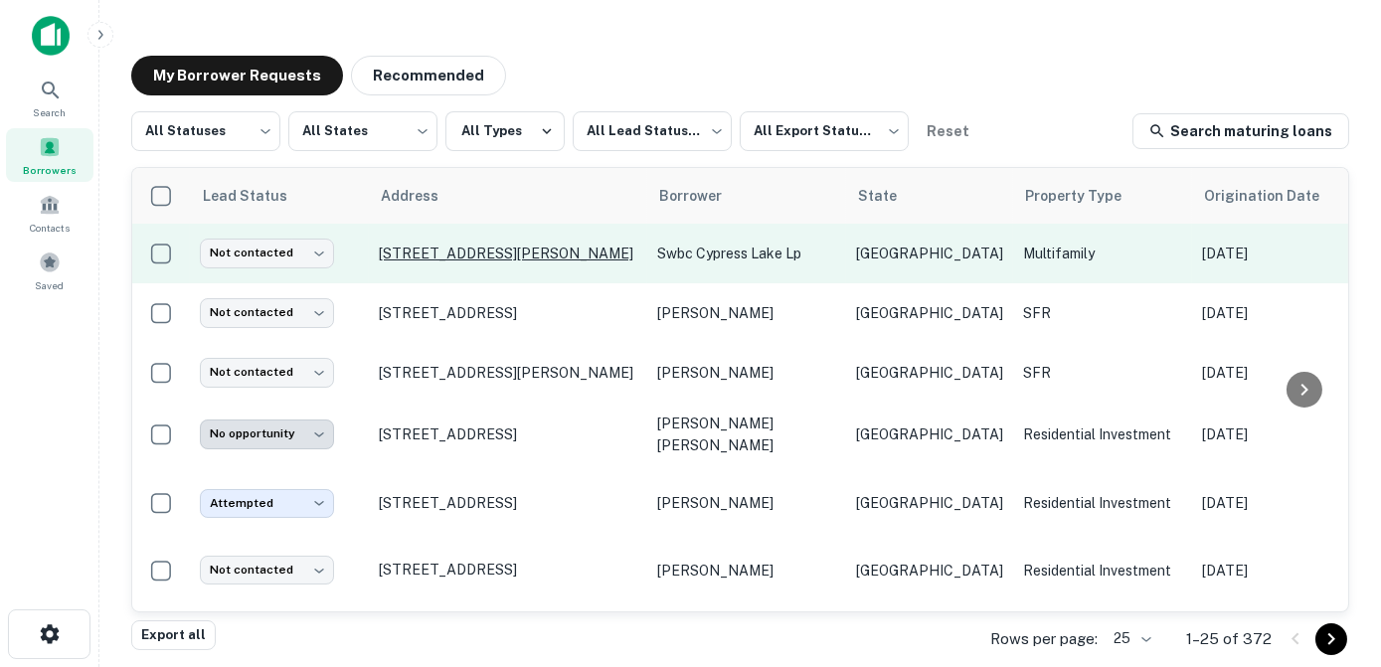
click at [532, 255] on p "[STREET_ADDRESS][PERSON_NAME]" at bounding box center [508, 254] width 258 height 18
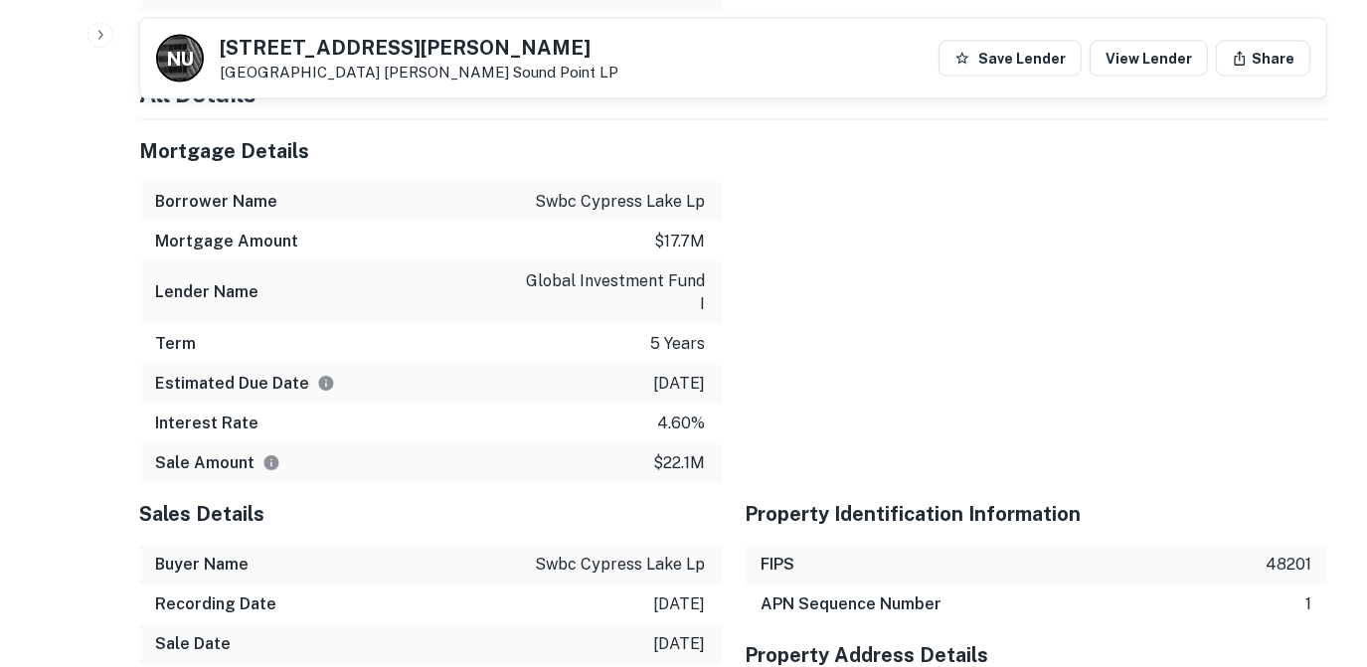
scroll to position [2221, 0]
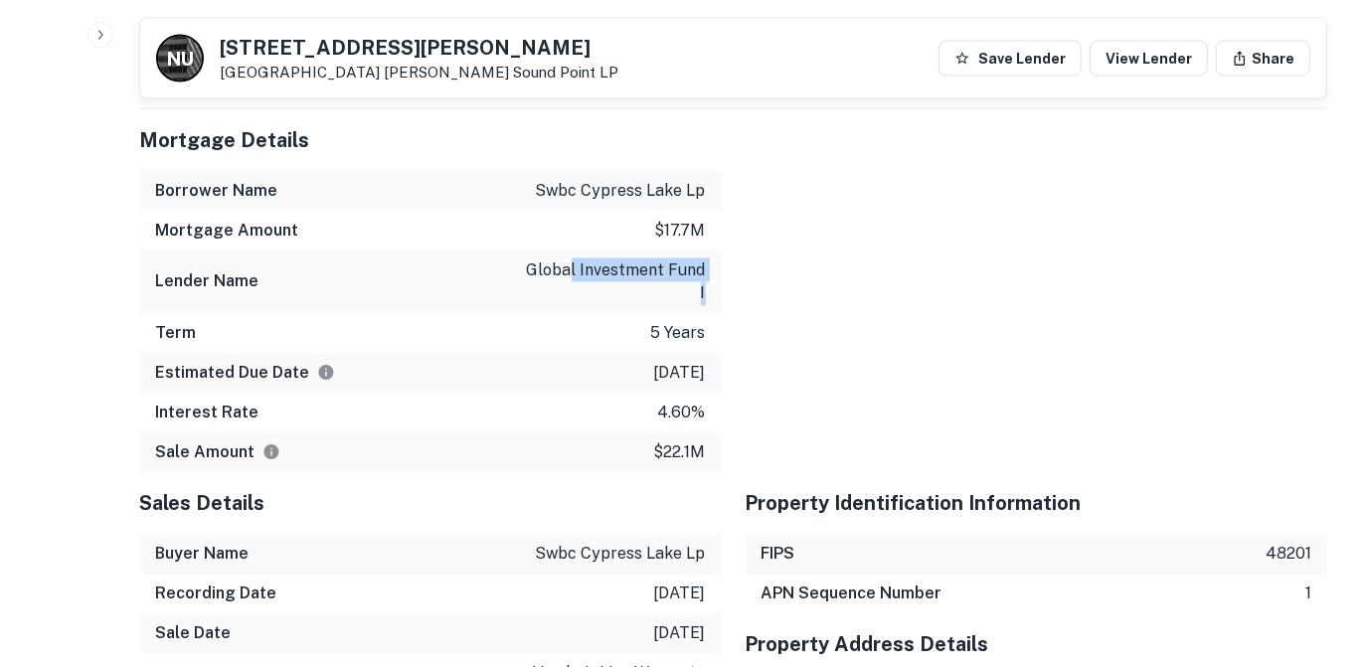
drag, startPoint x: 710, startPoint y: 266, endPoint x: 571, endPoint y: 247, distance: 140.6
click at [571, 251] on div "Lender Name global investment fund i" at bounding box center [430, 283] width 583 height 64
click at [836, 268] on div at bounding box center [1025, 291] width 606 height 364
